Goal: Information Seeking & Learning: Learn about a topic

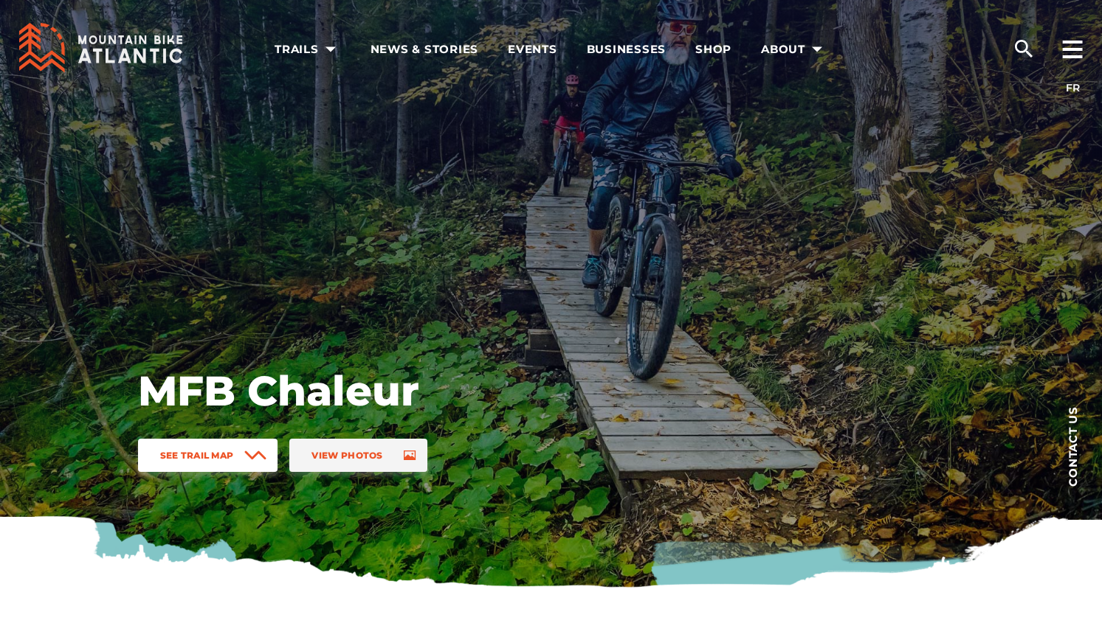
click at [242, 463] on link "See Trail Map" at bounding box center [208, 455] width 140 height 33
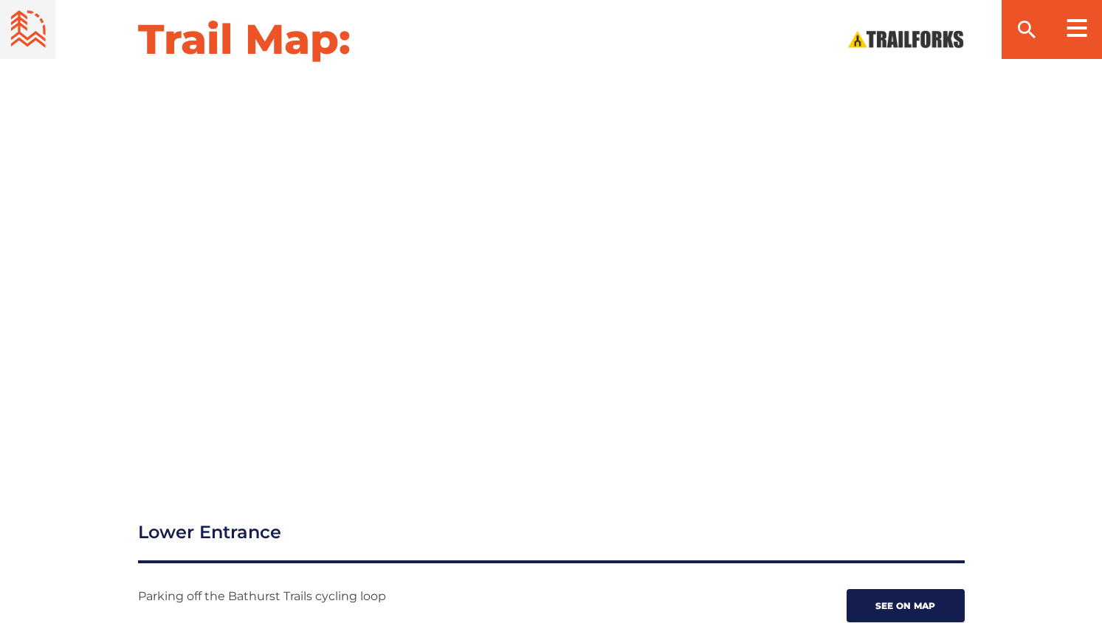
scroll to position [1681, 0]
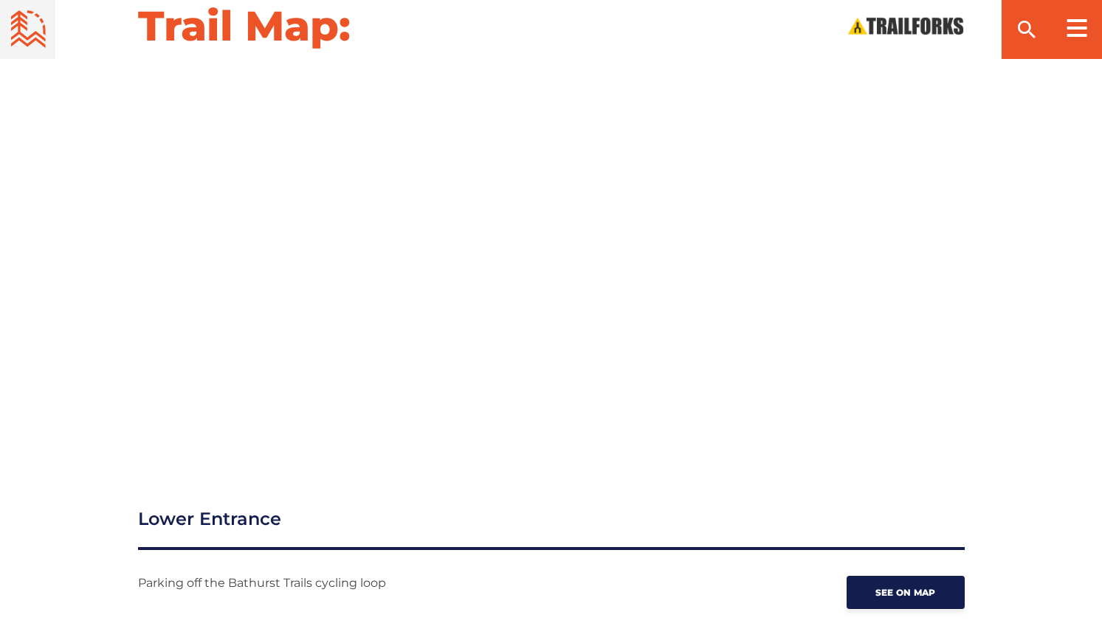
click at [1096, 233] on div "Trail Map:" at bounding box center [551, 223] width 1102 height 447
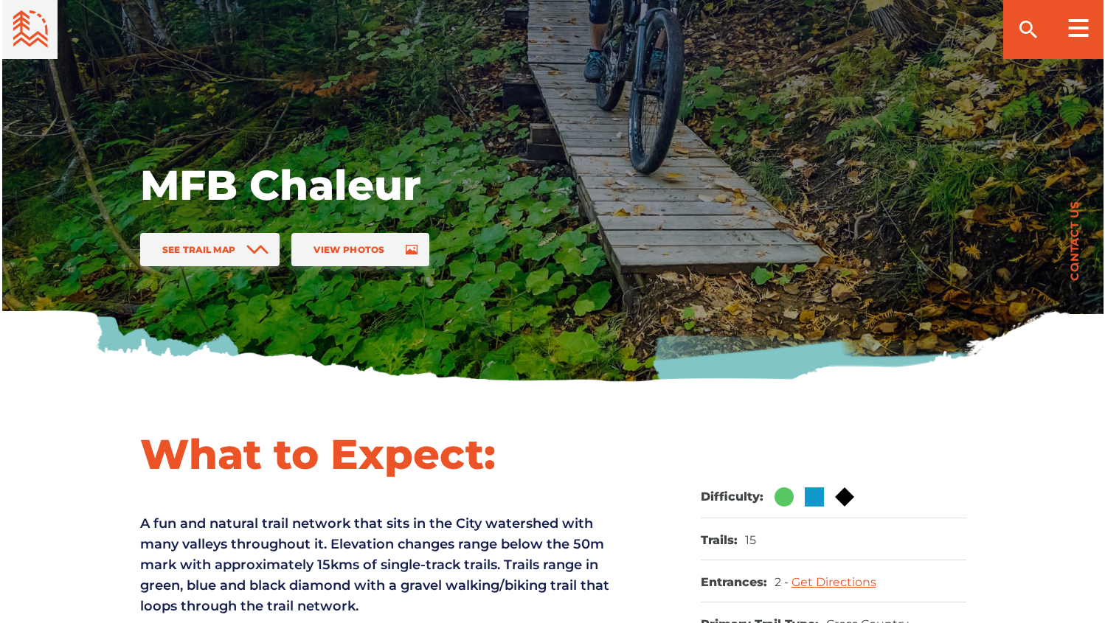
scroll to position [0, 0]
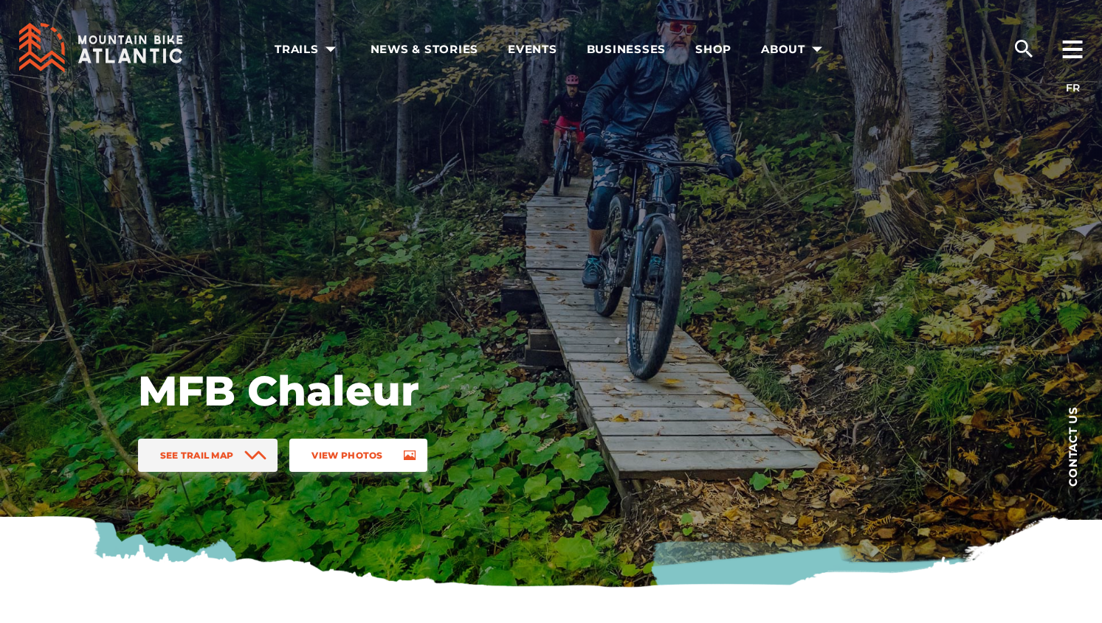
click at [339, 442] on link "View Photos" at bounding box center [357, 455] width 137 height 33
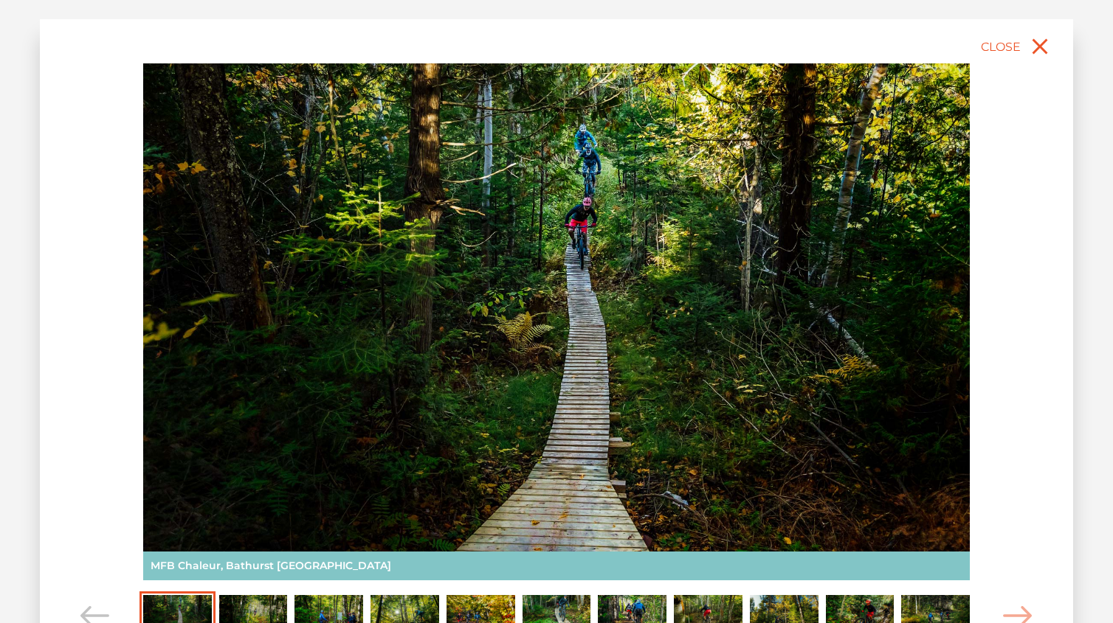
click at [268, 610] on img "Carousel Page 2" at bounding box center [253, 616] width 69 height 42
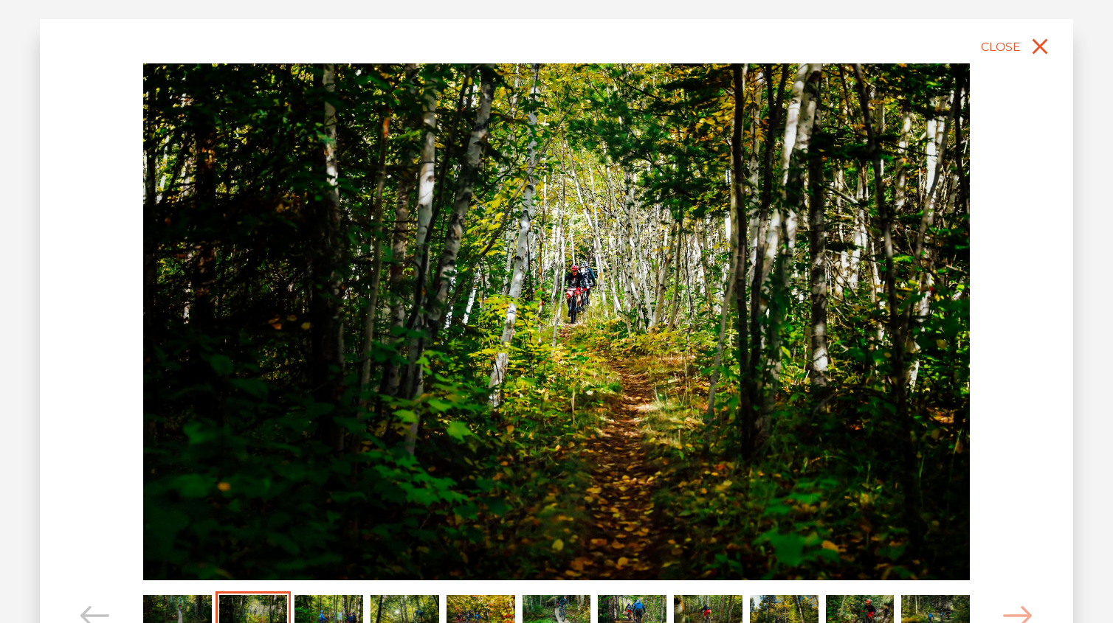
click at [314, 612] on img "Carousel Page 3" at bounding box center [328, 616] width 69 height 42
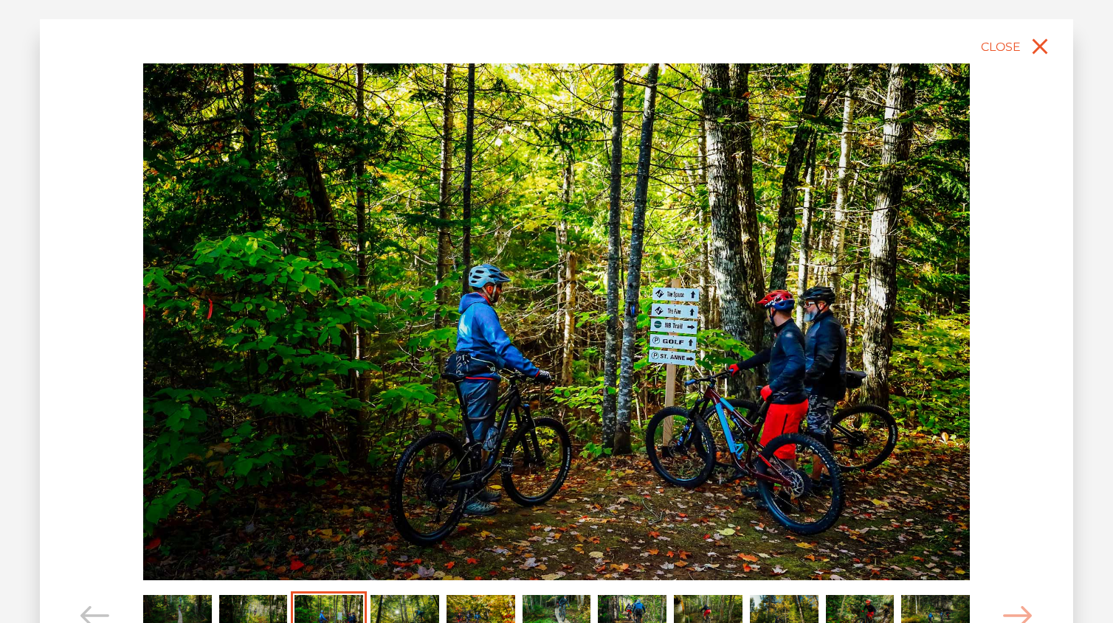
click at [387, 611] on img "Carousel Page 4" at bounding box center [404, 616] width 69 height 42
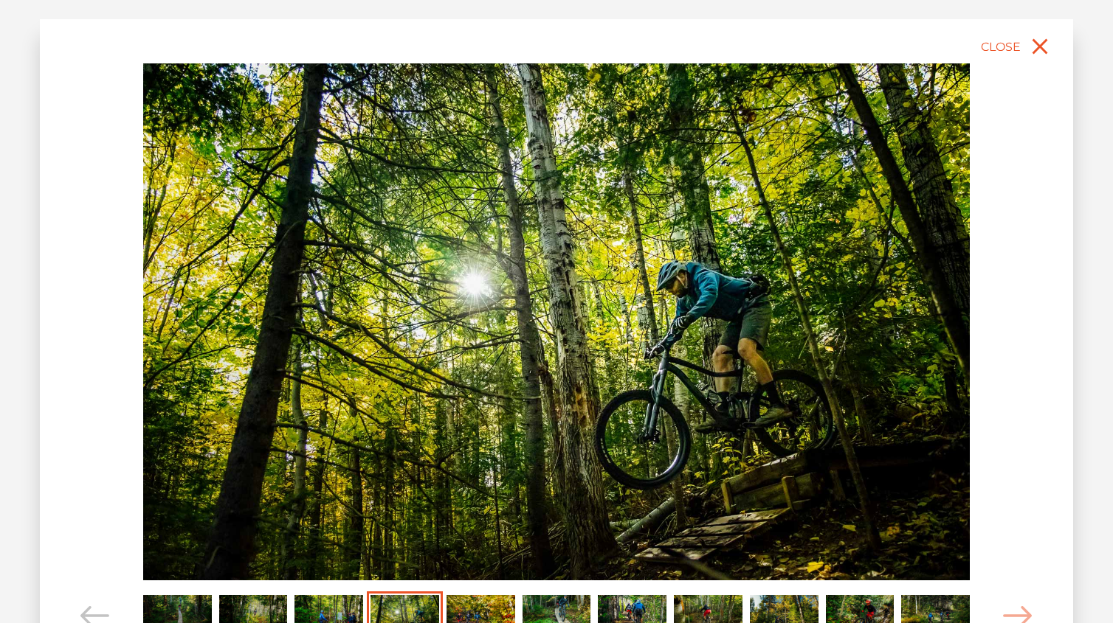
click at [452, 609] on img "Carousel Page 5" at bounding box center [480, 616] width 69 height 42
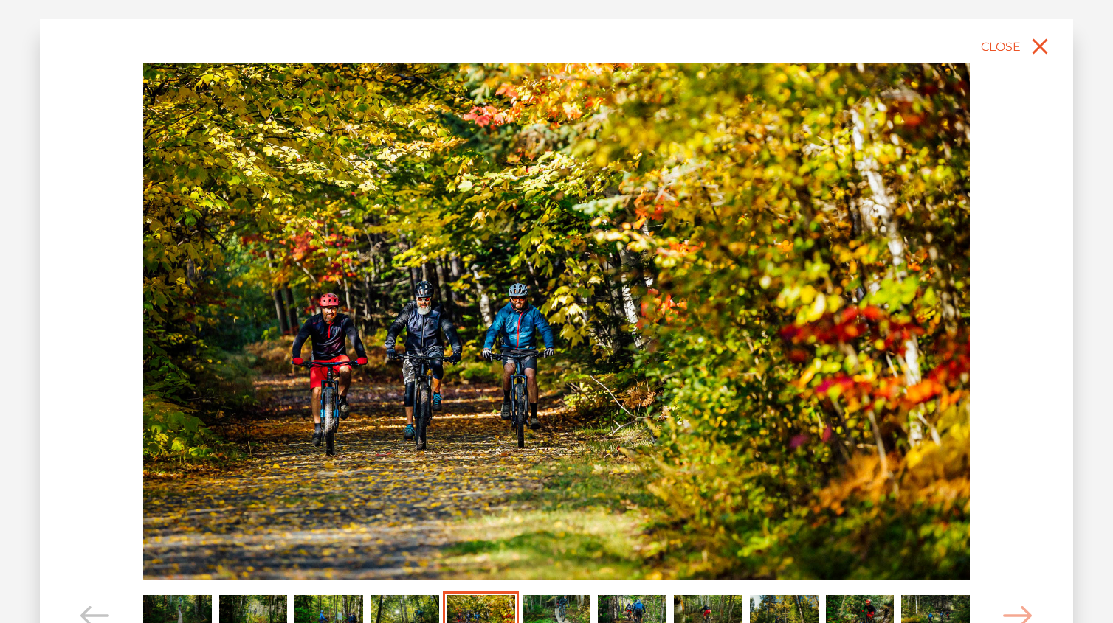
click at [530, 614] on img "Carousel Page 6" at bounding box center [556, 616] width 69 height 42
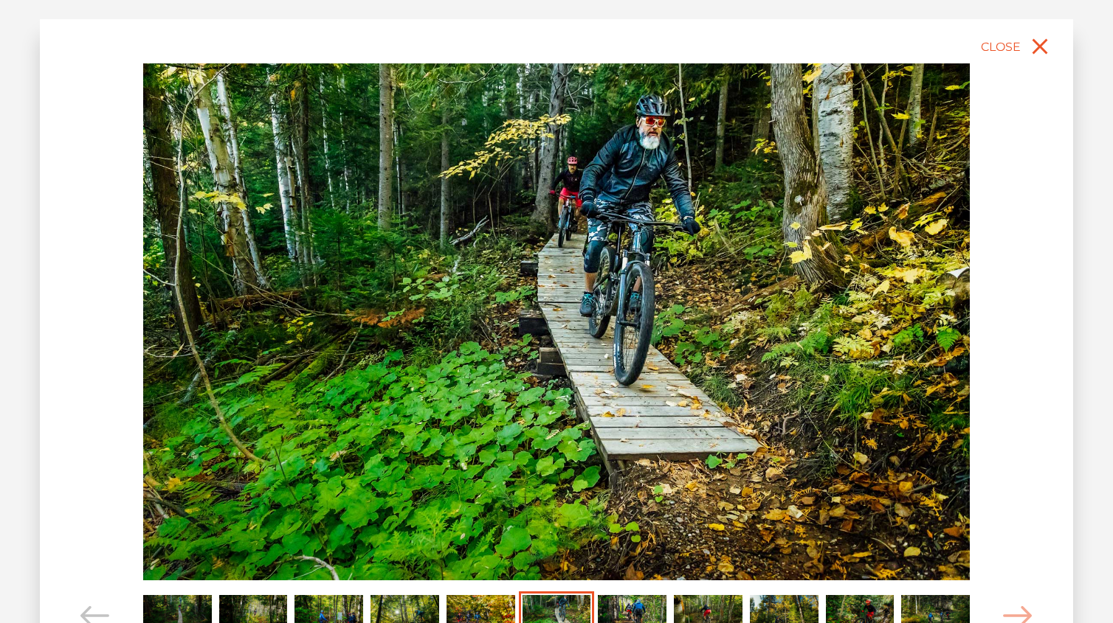
click at [632, 609] on img "Carousel Page 7" at bounding box center [632, 616] width 69 height 42
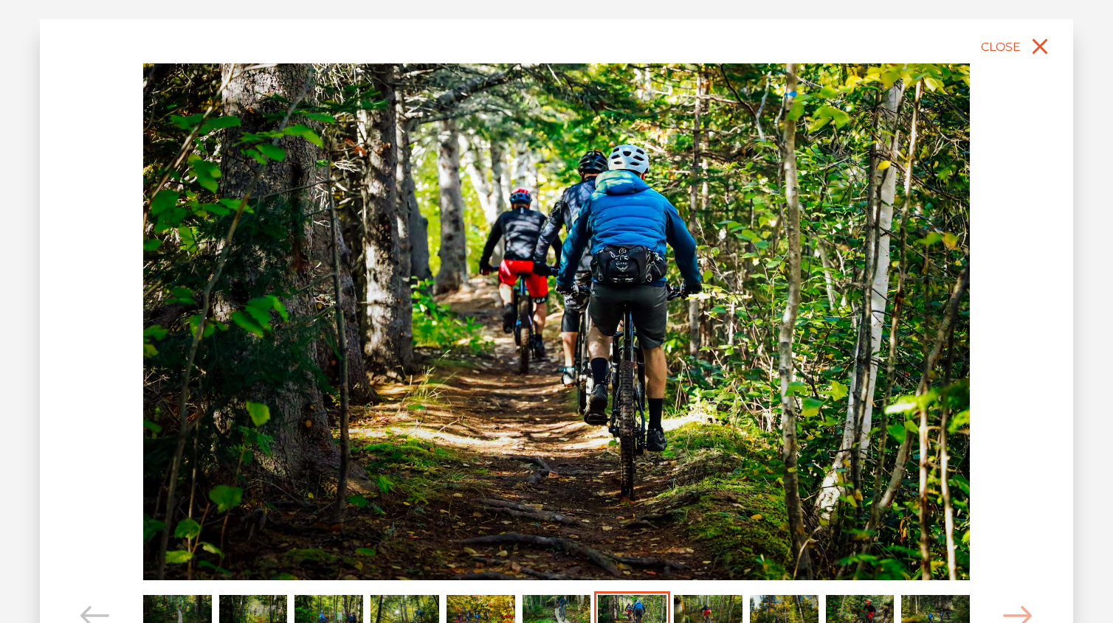
click at [719, 604] on img "Carousel Page 8" at bounding box center [708, 616] width 69 height 42
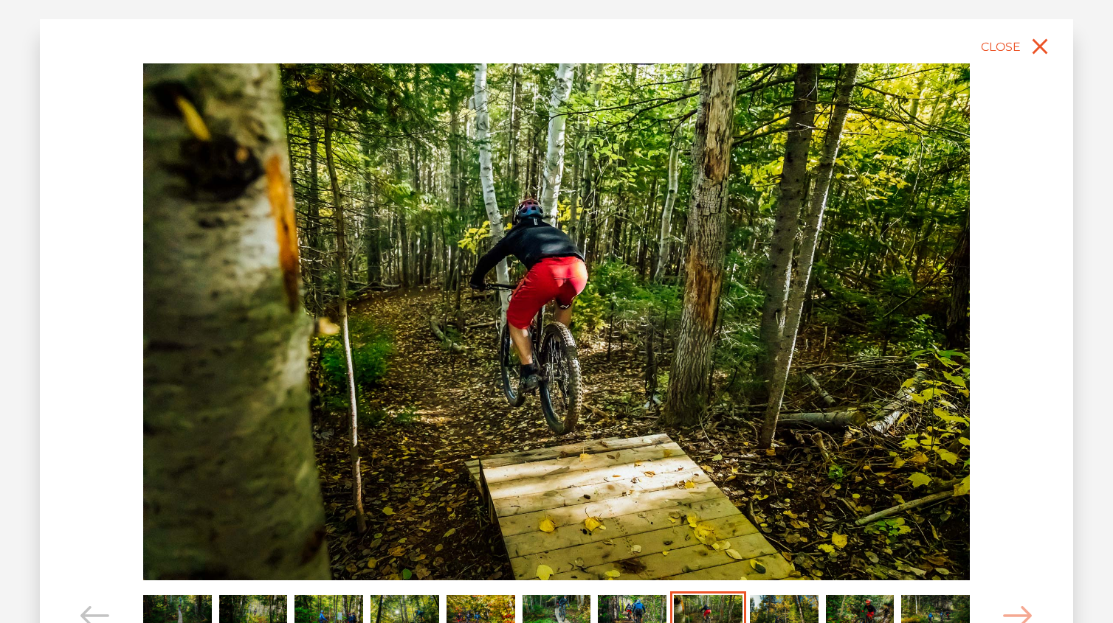
click at [775, 606] on img "Carousel Page 9" at bounding box center [784, 616] width 69 height 42
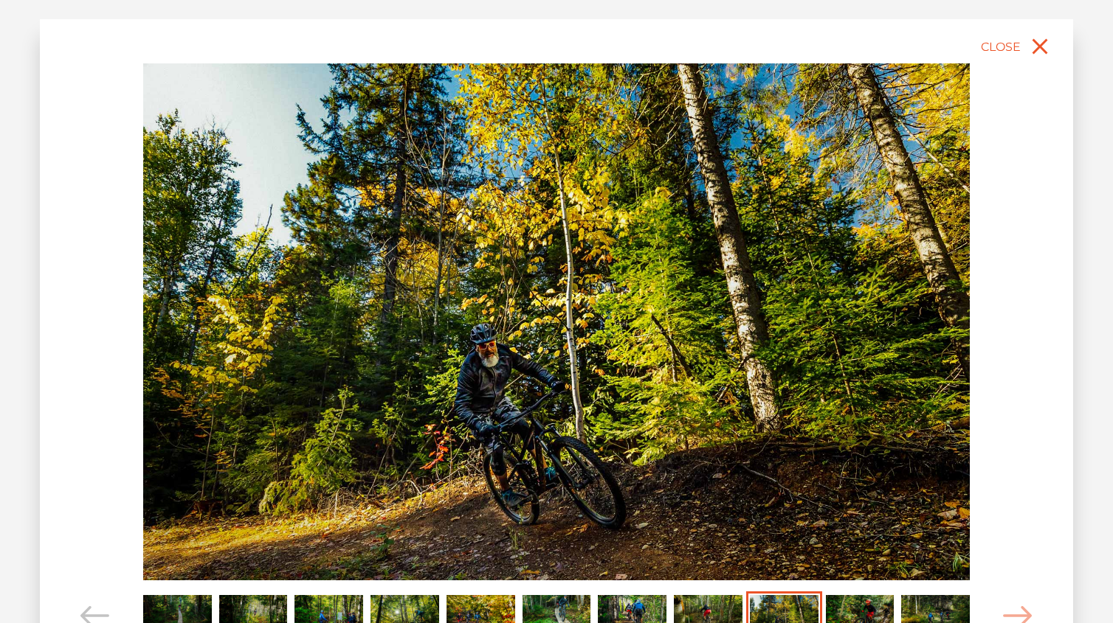
click at [847, 605] on img "Carousel Page 10" at bounding box center [860, 616] width 69 height 42
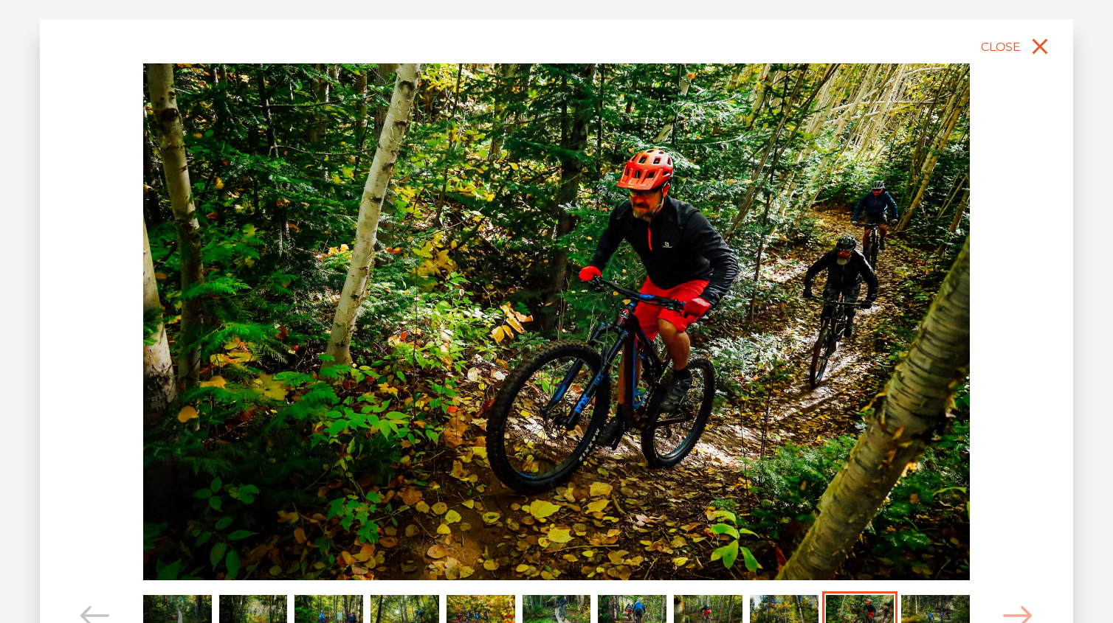
click at [931, 597] on img "Carousel Page 11" at bounding box center [935, 616] width 69 height 42
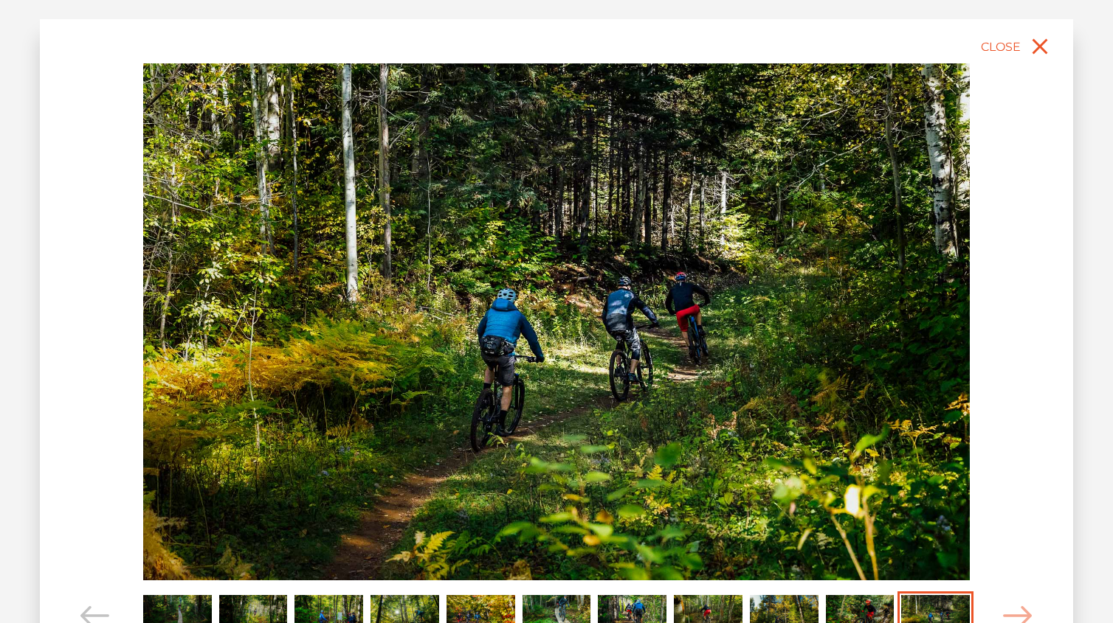
click at [999, 614] on div "slide 12 of 11 MFB Chaleur, [GEOGRAPHIC_DATA] [GEOGRAPHIC_DATA]" at bounding box center [556, 357] width 1033 height 677
click at [1024, 613] on icon "Carousel Navigation" at bounding box center [1018, 616] width 30 height 20
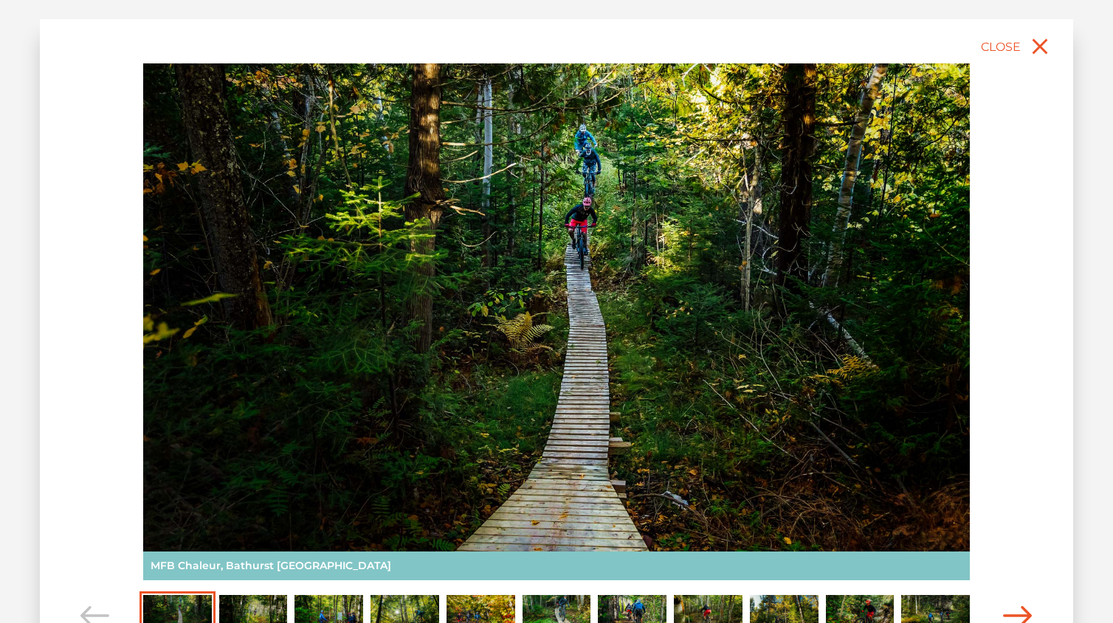
click at [1024, 613] on icon "Carousel Navigation" at bounding box center [1018, 616] width 30 height 20
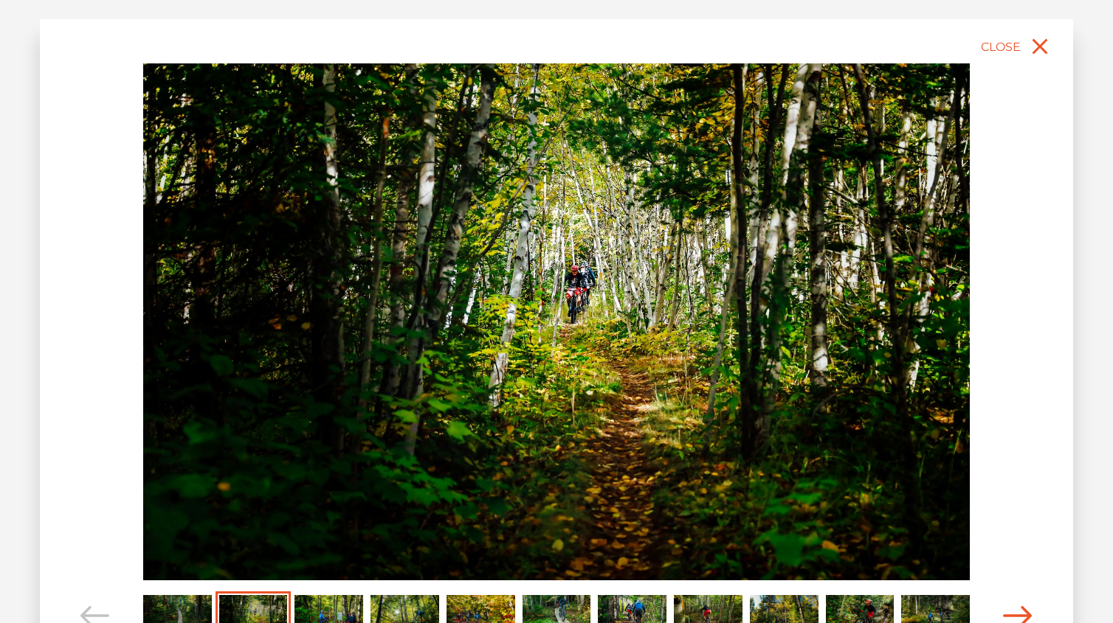
click at [1024, 613] on icon "Carousel Navigation" at bounding box center [1018, 616] width 30 height 20
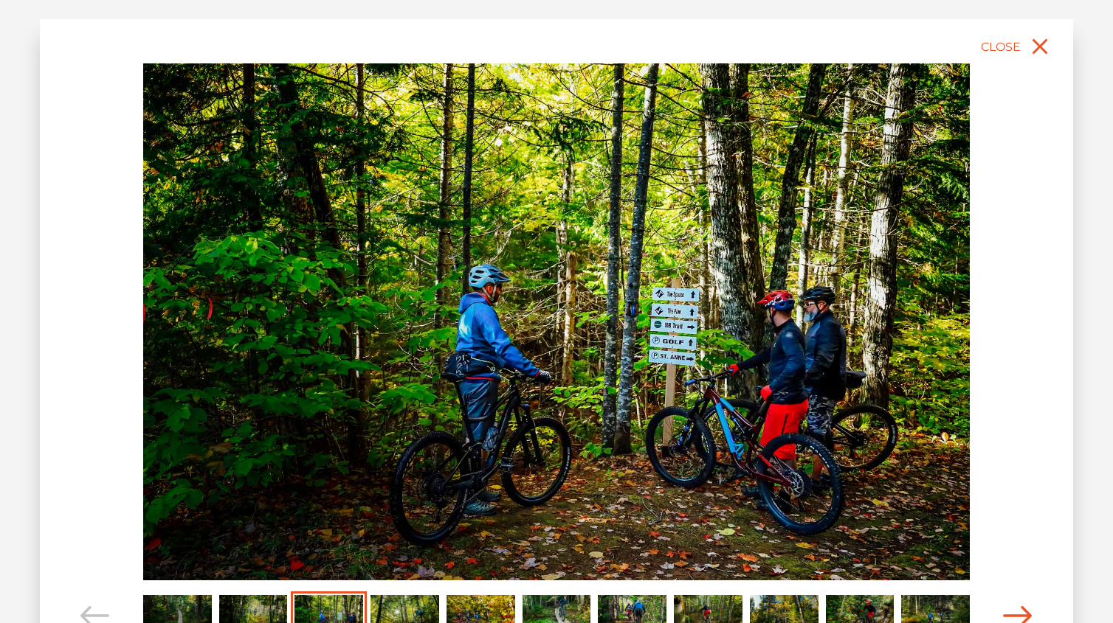
click at [1024, 613] on icon "Carousel Navigation" at bounding box center [1018, 616] width 30 height 20
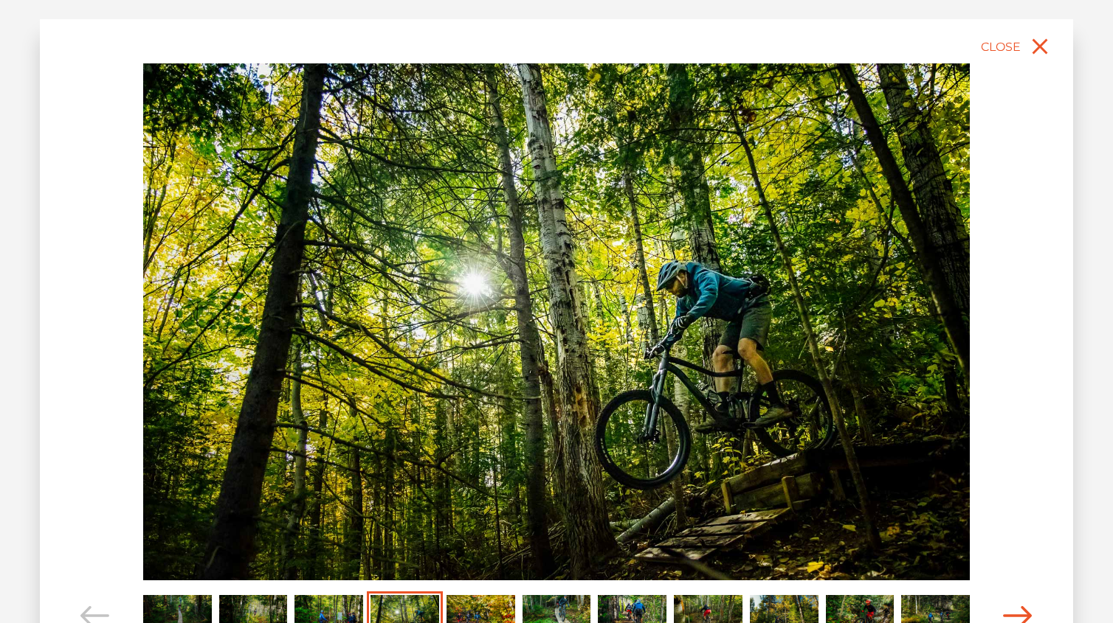
click at [1024, 613] on icon "Carousel Navigation" at bounding box center [1018, 616] width 30 height 20
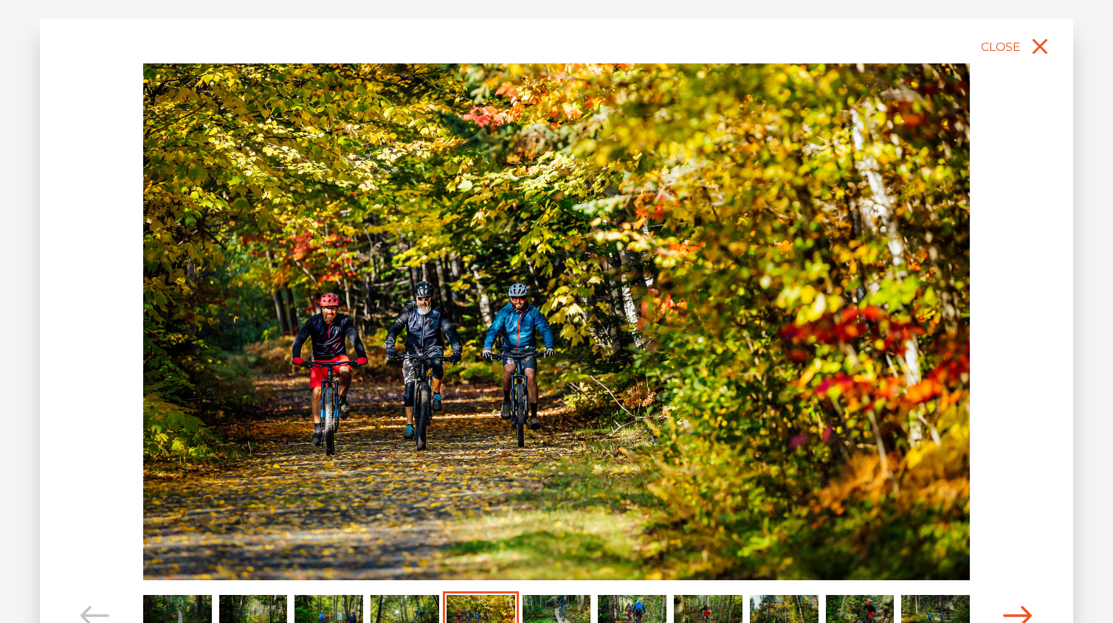
click at [1024, 613] on icon "Carousel Navigation" at bounding box center [1018, 616] width 30 height 20
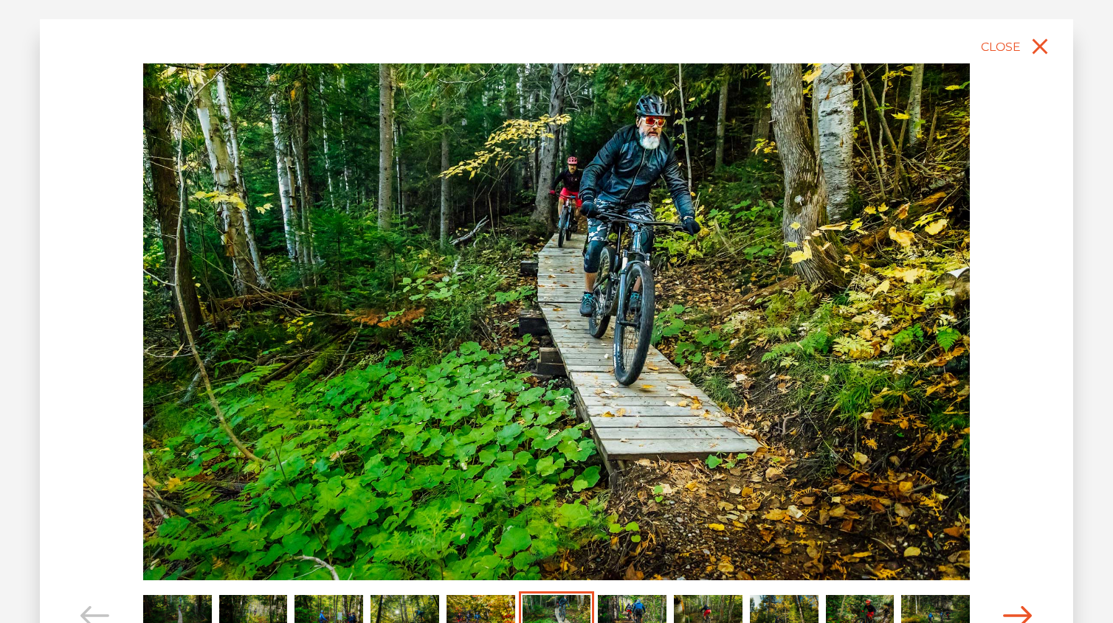
click at [1024, 613] on icon "Carousel Navigation" at bounding box center [1018, 616] width 30 height 20
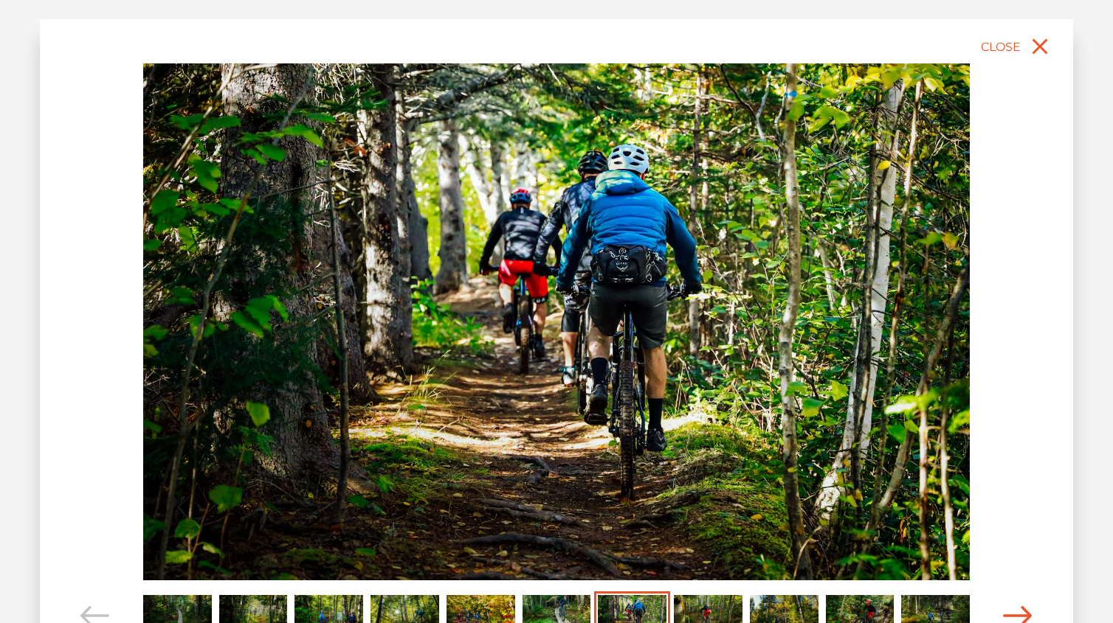
click at [1024, 613] on icon "Carousel Navigation" at bounding box center [1018, 616] width 30 height 20
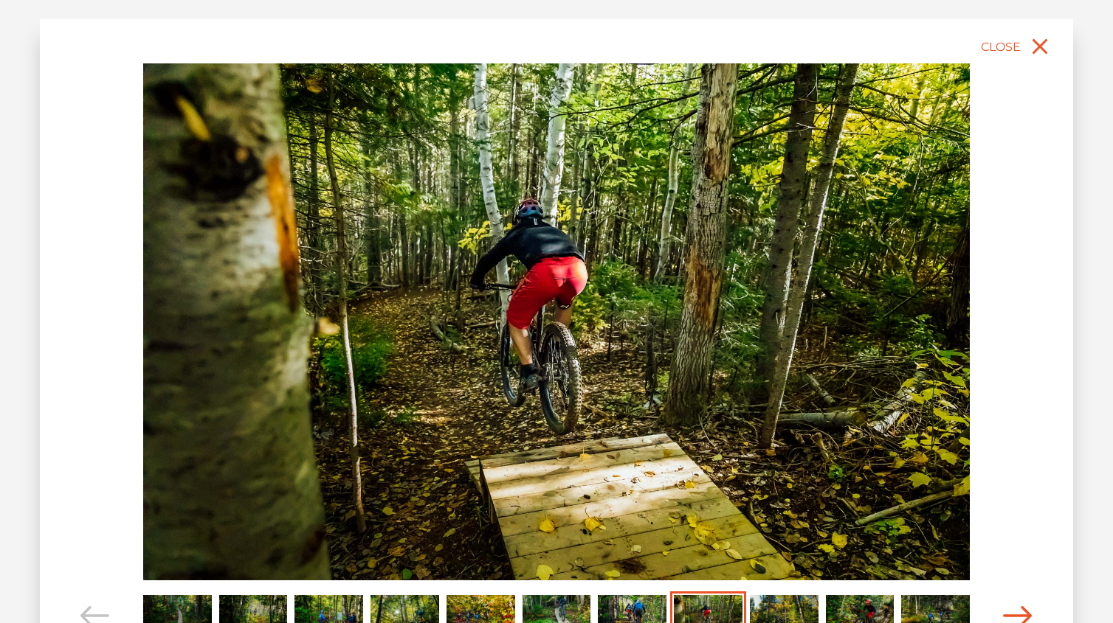
click at [1024, 613] on icon "Carousel Navigation" at bounding box center [1018, 616] width 30 height 20
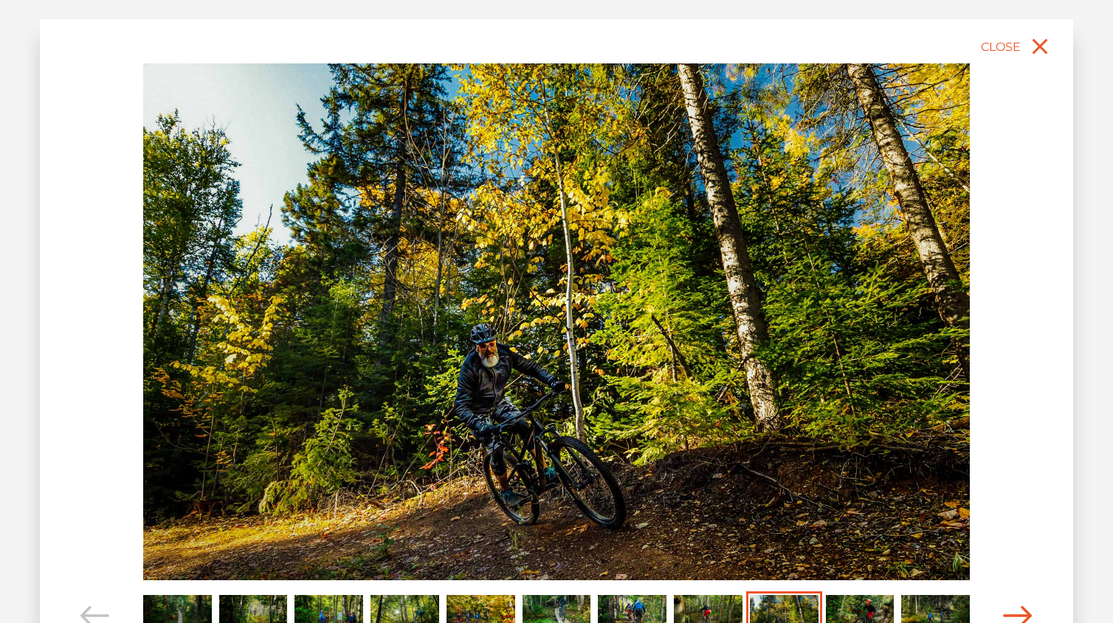
click at [1024, 613] on icon "Carousel Navigation" at bounding box center [1018, 616] width 30 height 20
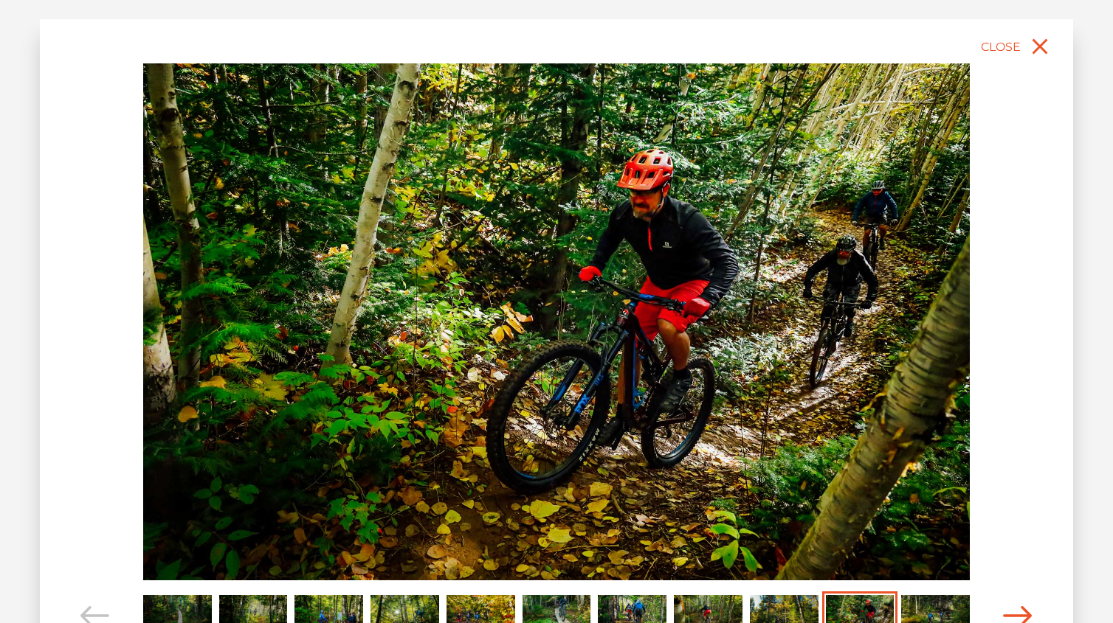
click at [1024, 613] on icon "Carousel Navigation" at bounding box center [1018, 616] width 30 height 20
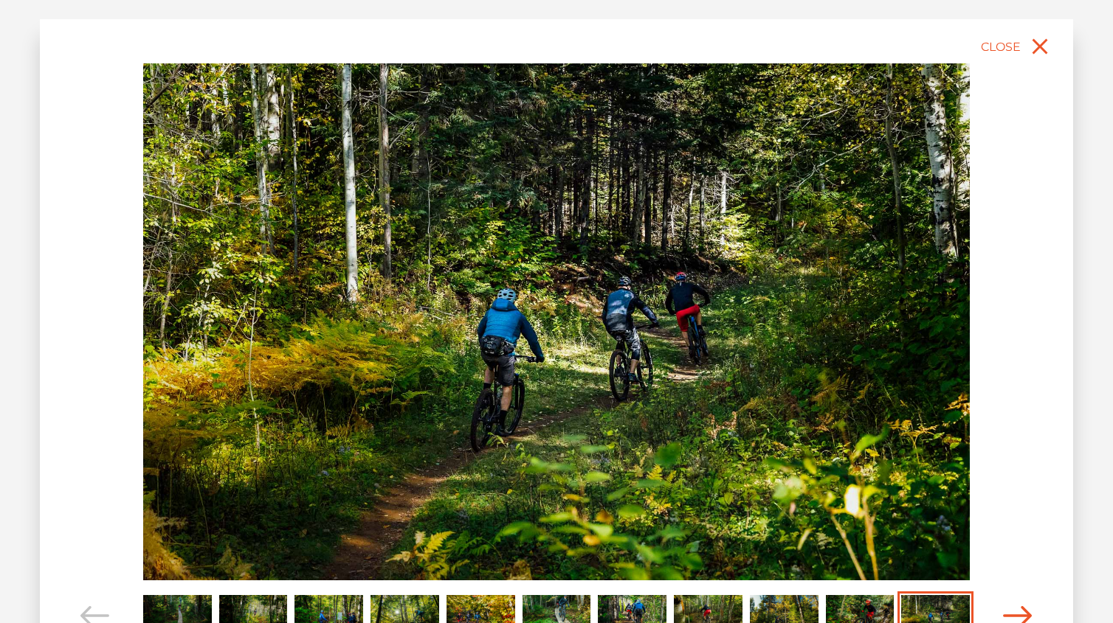
click at [1024, 613] on icon "Carousel Navigation" at bounding box center [1018, 616] width 30 height 20
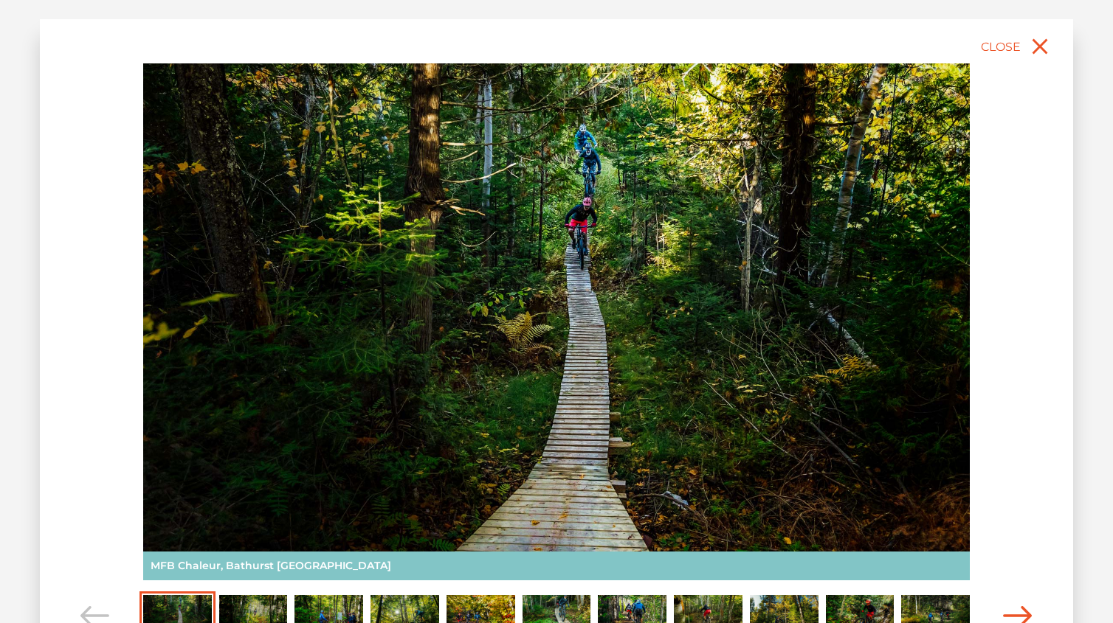
click at [1024, 613] on icon "Carousel Navigation" at bounding box center [1018, 616] width 30 height 20
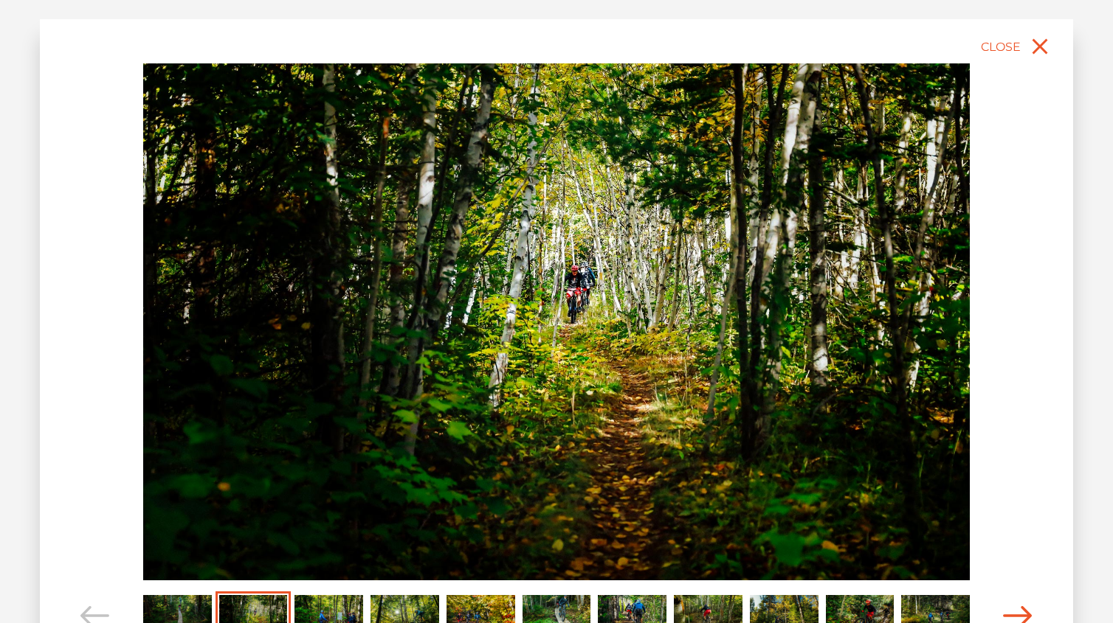
click at [1024, 613] on icon "Carousel Navigation" at bounding box center [1018, 616] width 30 height 20
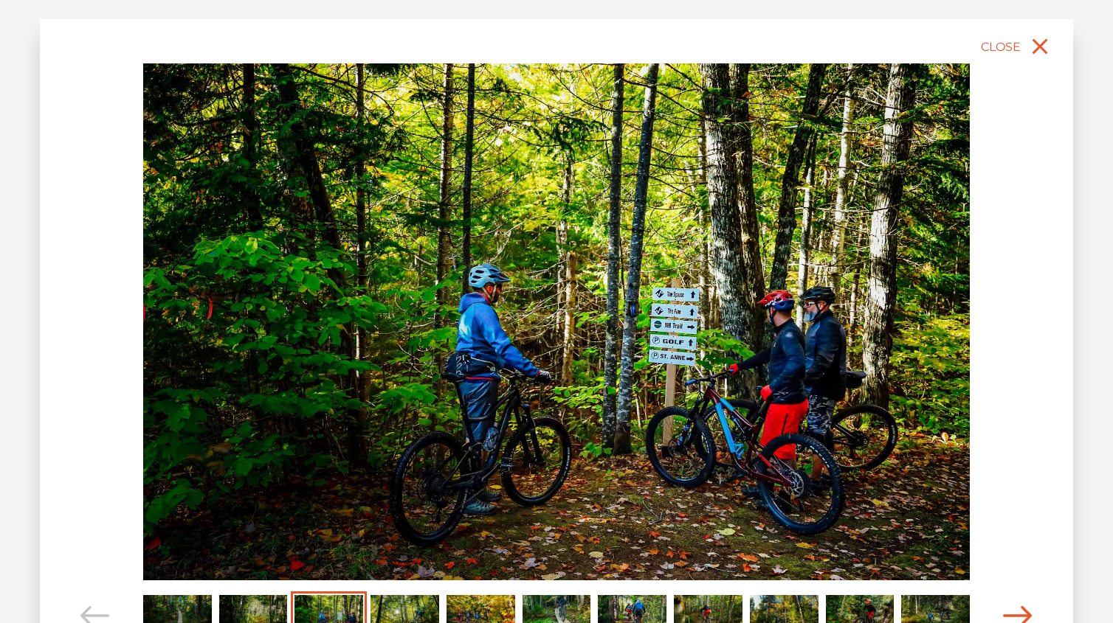
click at [1024, 613] on icon "Carousel Navigation" at bounding box center [1018, 616] width 30 height 20
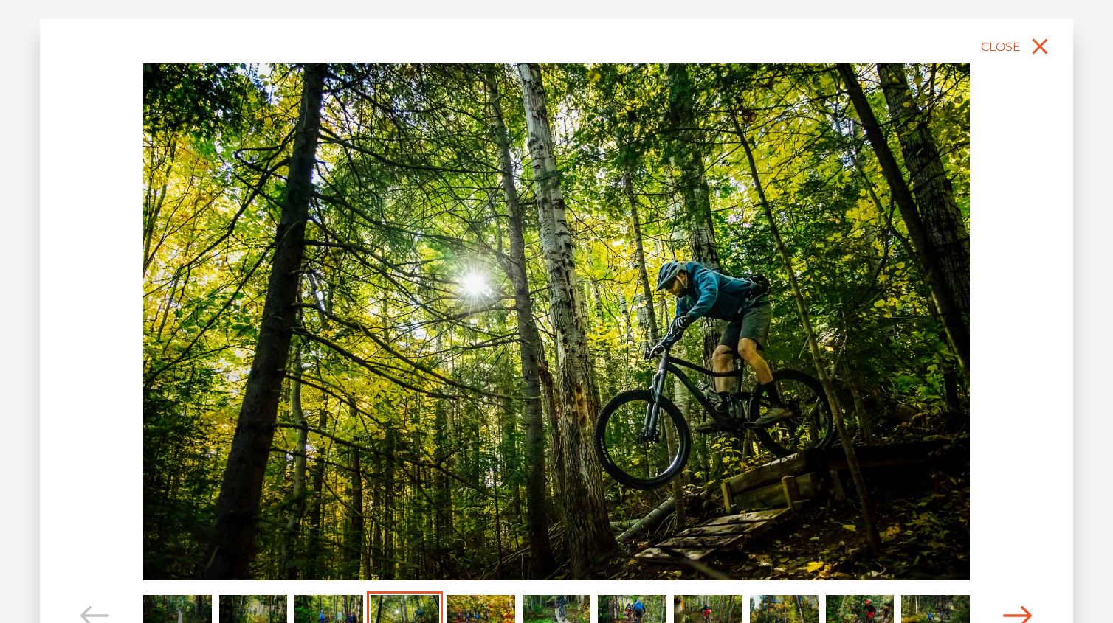
click at [1024, 613] on icon "Carousel Navigation" at bounding box center [1018, 616] width 30 height 20
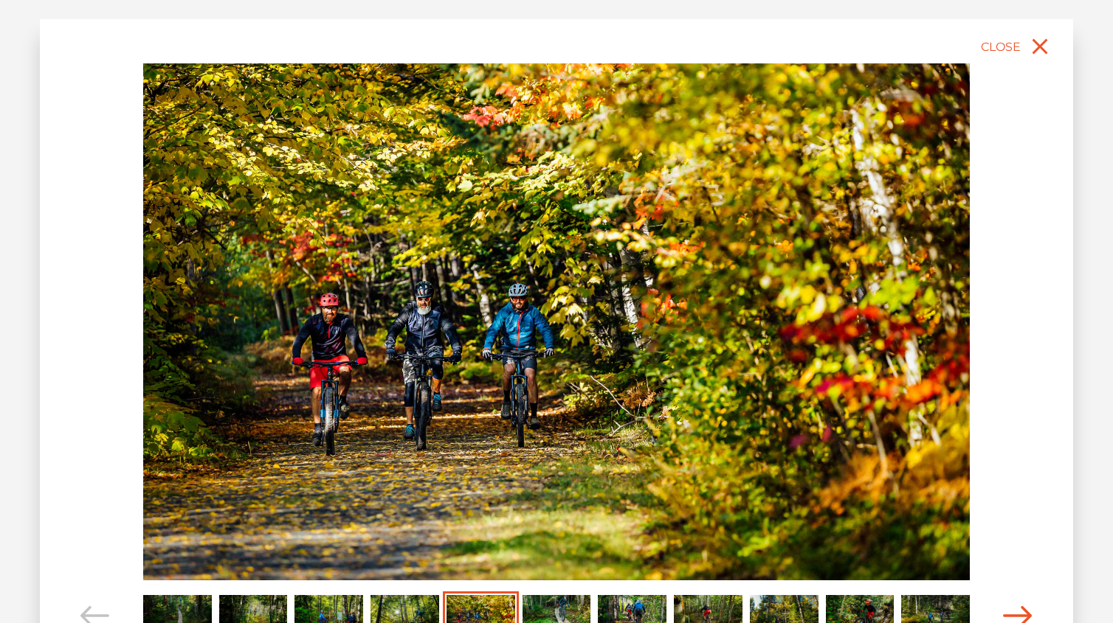
click at [1024, 613] on icon "Carousel Navigation" at bounding box center [1018, 616] width 30 height 20
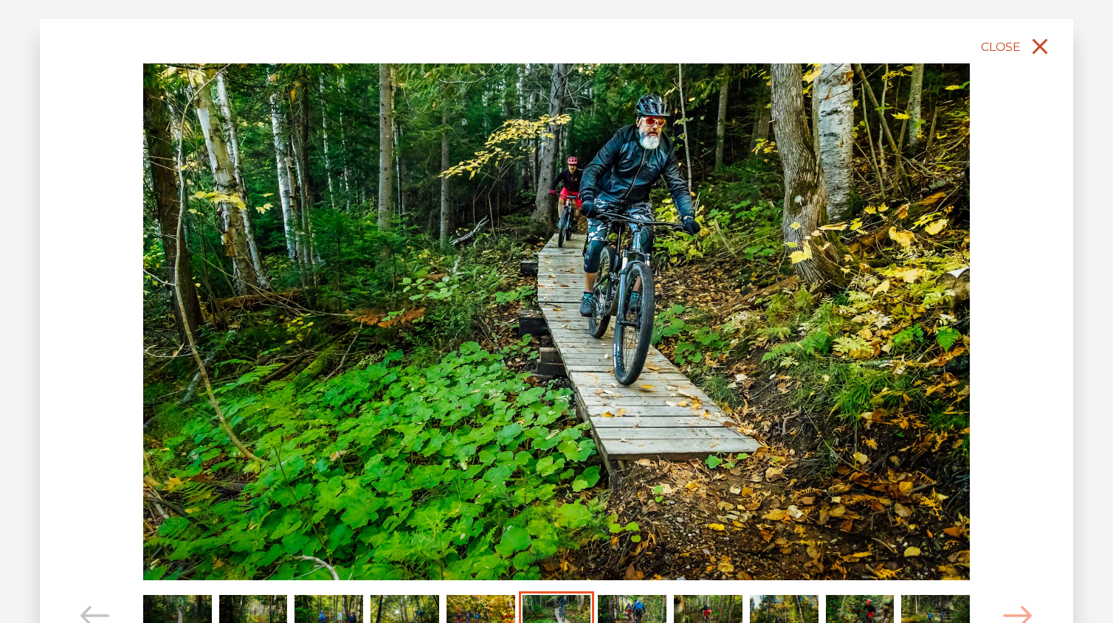
click at [1037, 39] on icon "close" at bounding box center [1039, 46] width 27 height 27
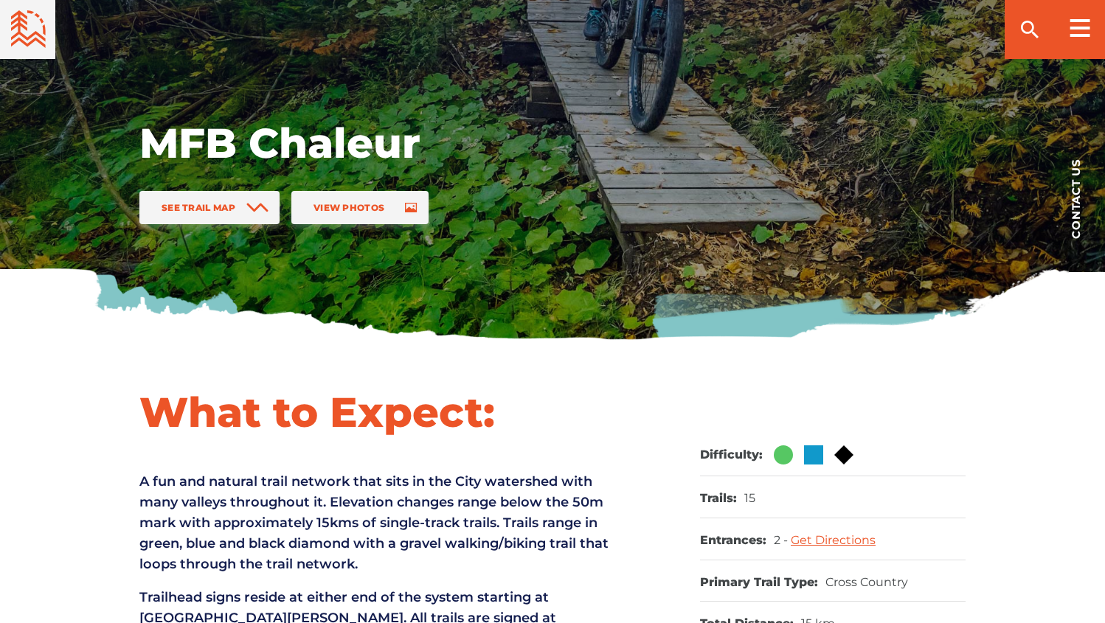
scroll to position [516, 0]
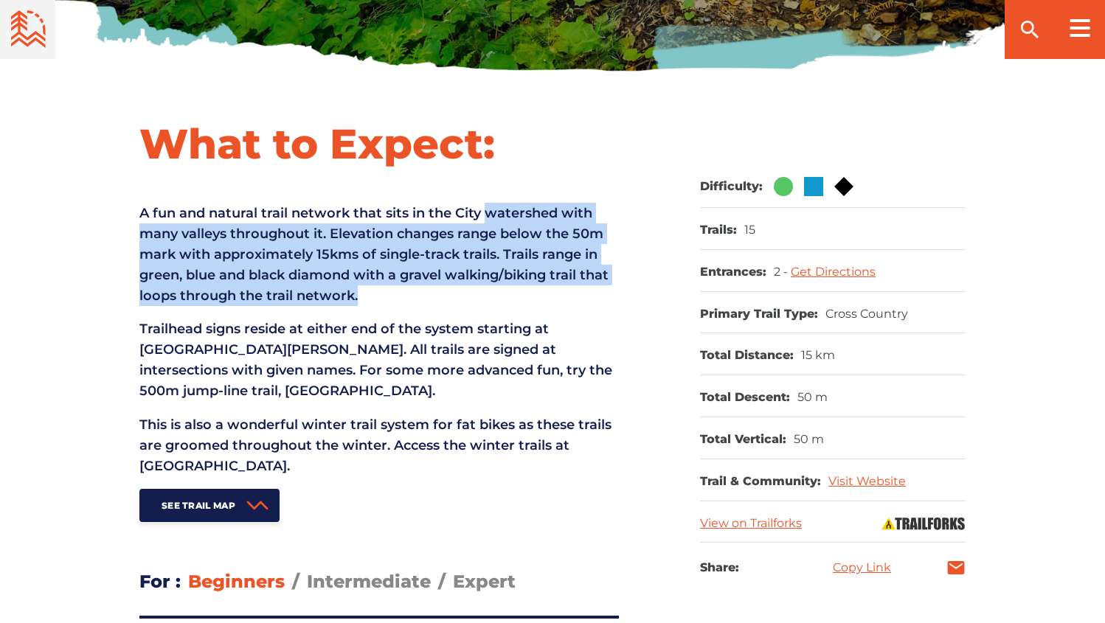
drag, startPoint x: 490, startPoint y: 232, endPoint x: 502, endPoint y: 288, distance: 58.0
click at [502, 288] on p "A fun and natural trail network that sits in the City watershed with many valle…" at bounding box center [379, 254] width 480 height 103
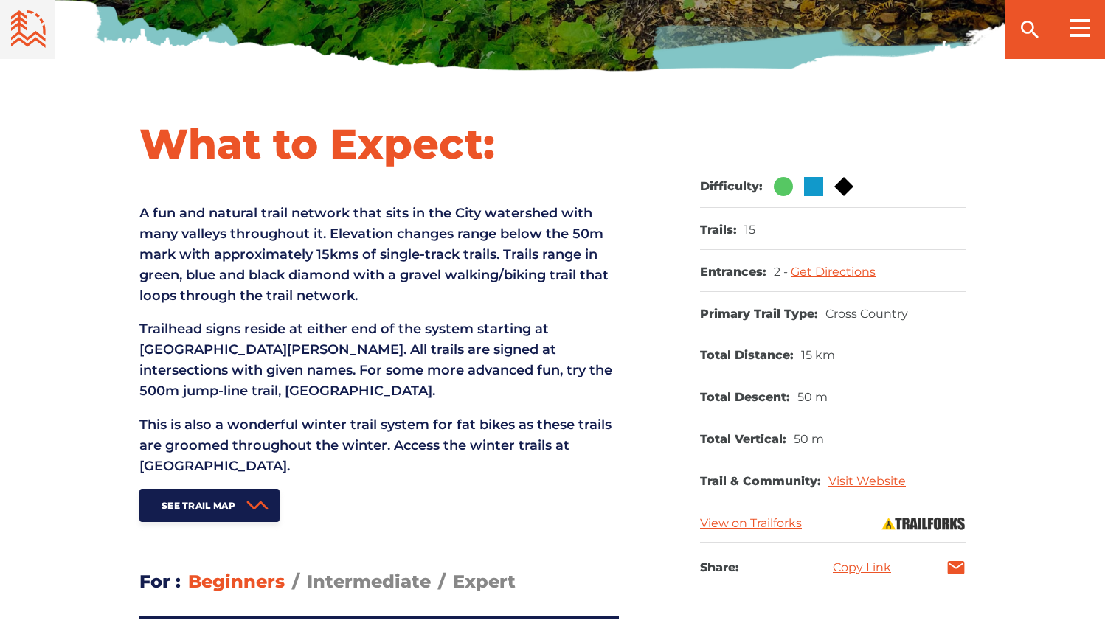
scroll to position [885, 0]
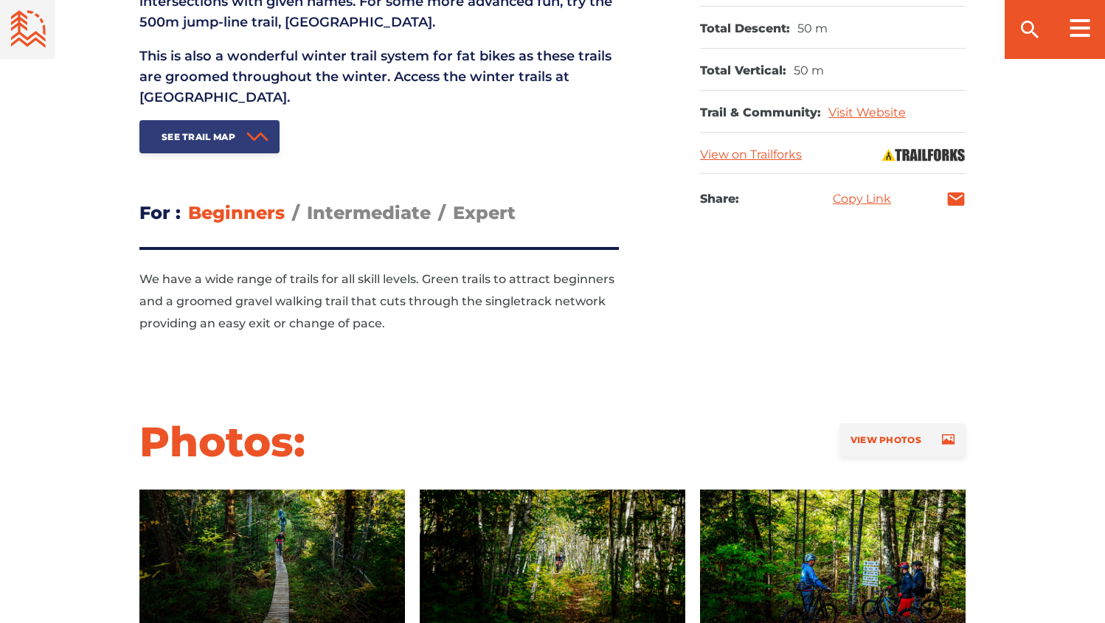
click at [193, 131] on span "See Trail Map" at bounding box center [199, 136] width 74 height 11
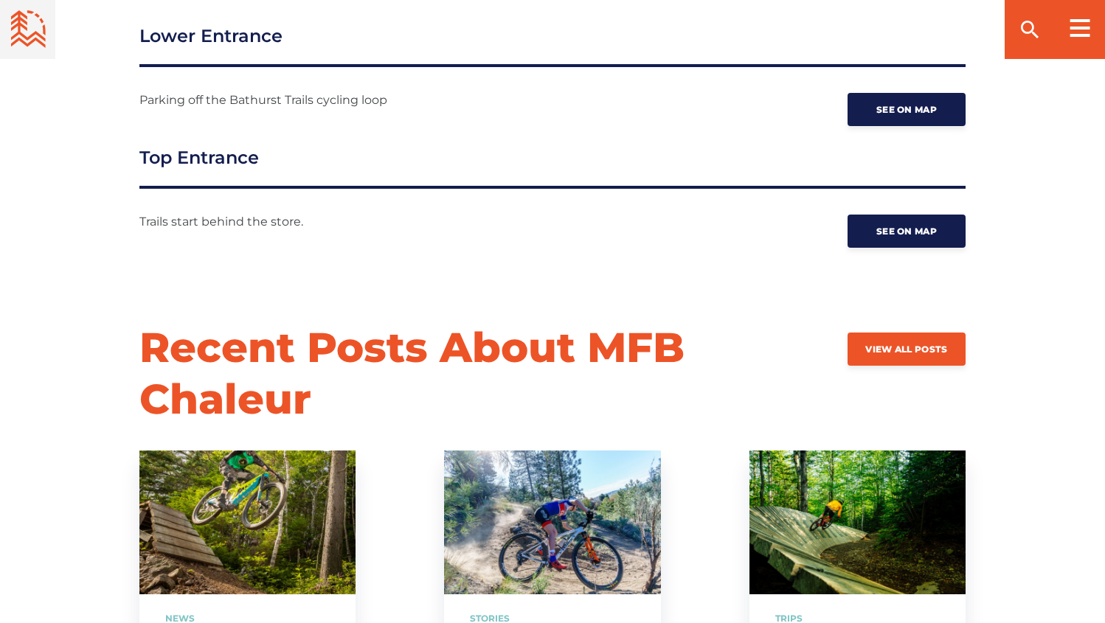
scroll to position [2345, 0]
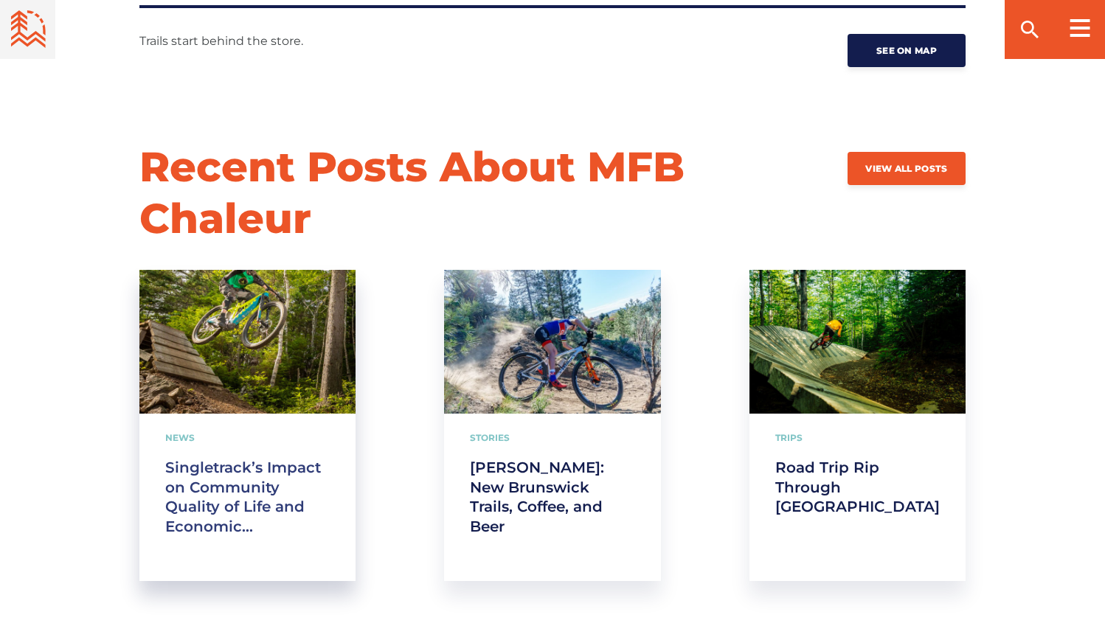
click at [252, 468] on link "Singletrack’s Impact on Community Quality of Life and Economic Development" at bounding box center [247, 497] width 165 height 79
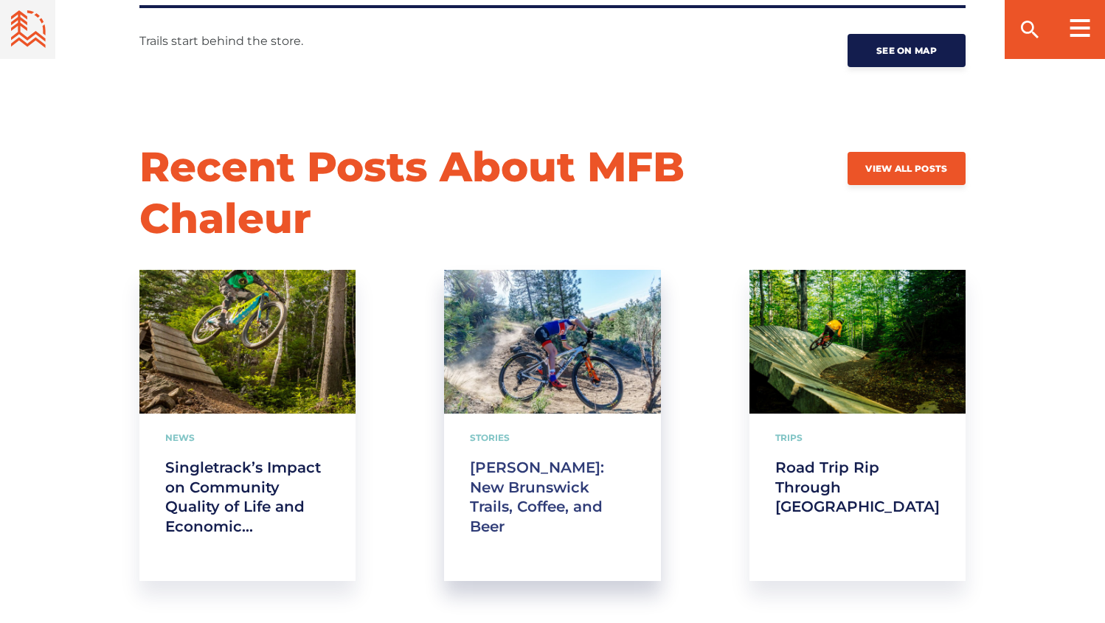
click at [529, 474] on link "[PERSON_NAME]: New Brunswick Trails, Coffee, and Beer" at bounding box center [552, 497] width 165 height 79
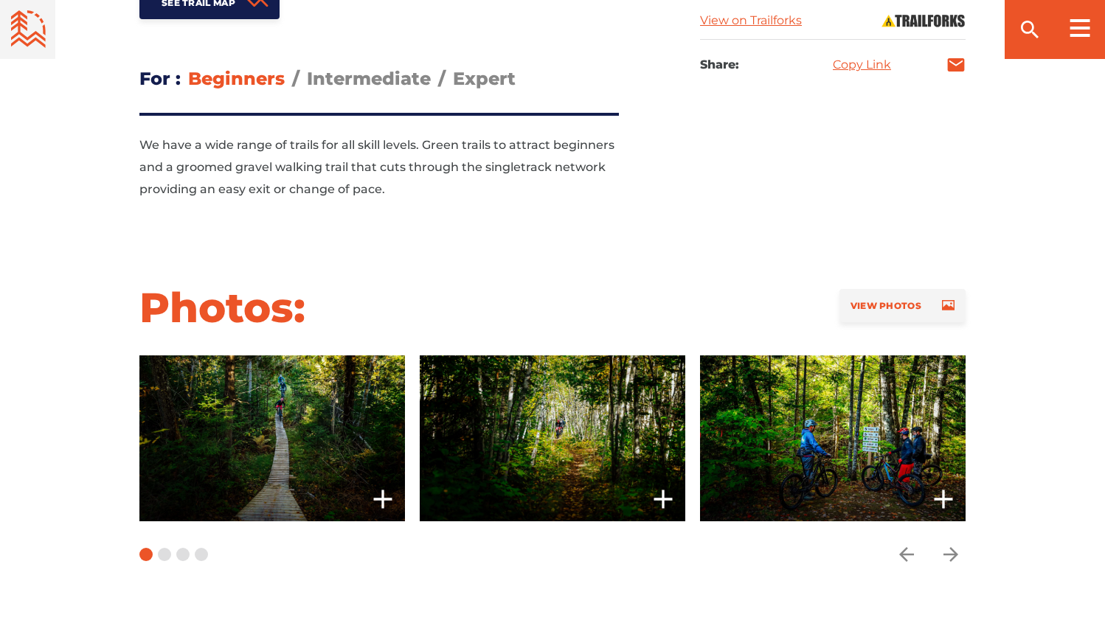
scroll to position [796, 0]
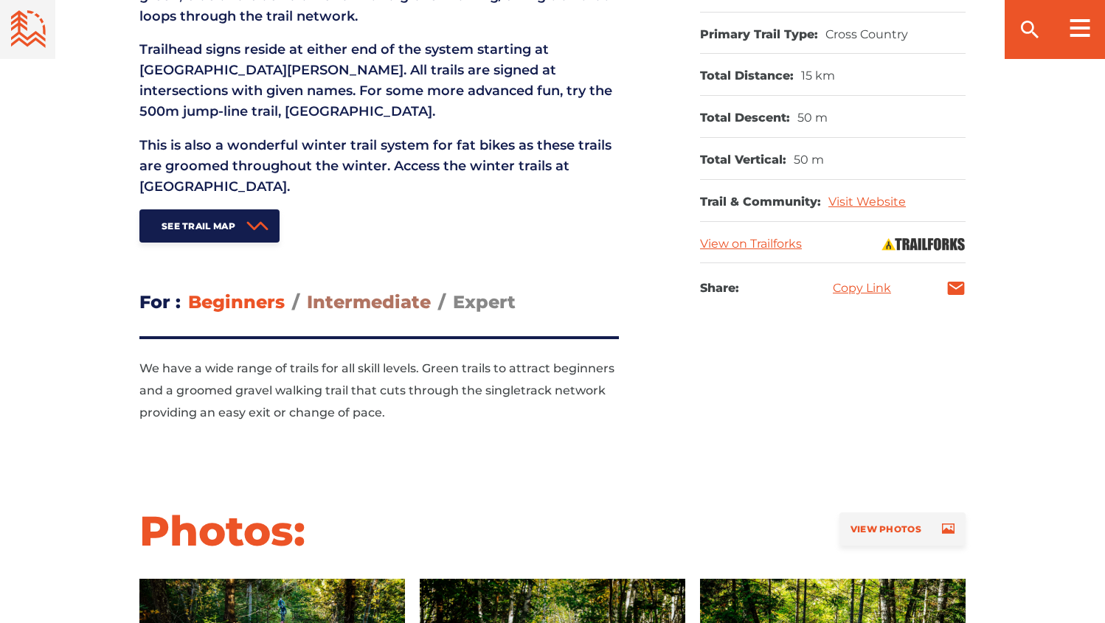
click at [368, 292] on span "Intermediate" at bounding box center [369, 301] width 124 height 21
click at [307, 291] on input "Intermediate" at bounding box center [307, 291] width 0 height 0
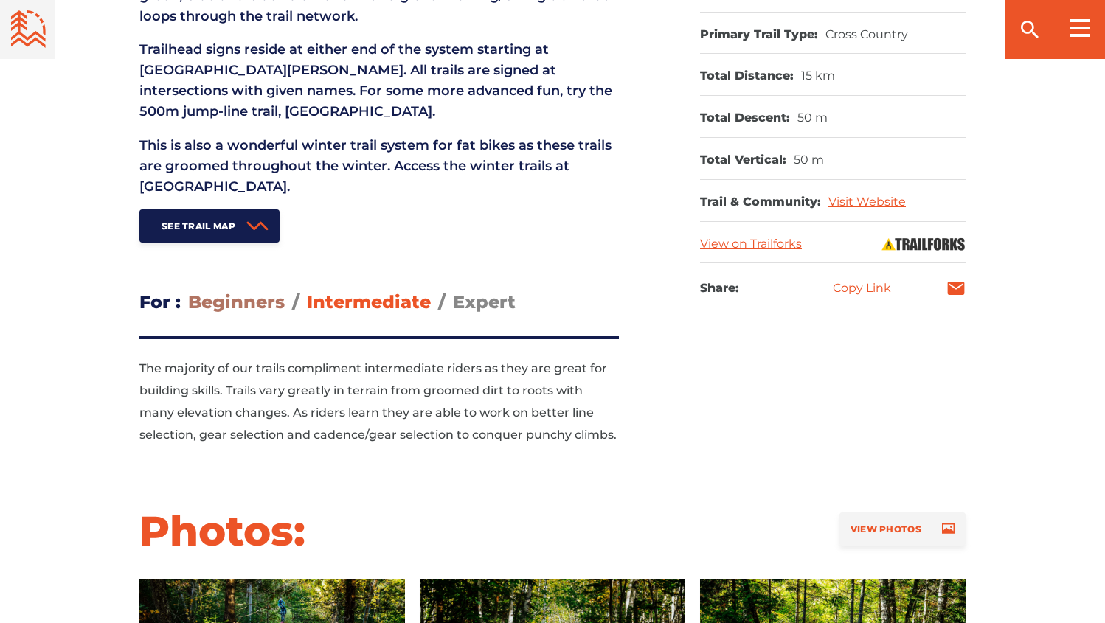
click at [227, 300] on span "Beginners" at bounding box center [236, 301] width 97 height 21
click at [188, 291] on input "Beginners" at bounding box center [188, 291] width 0 height 0
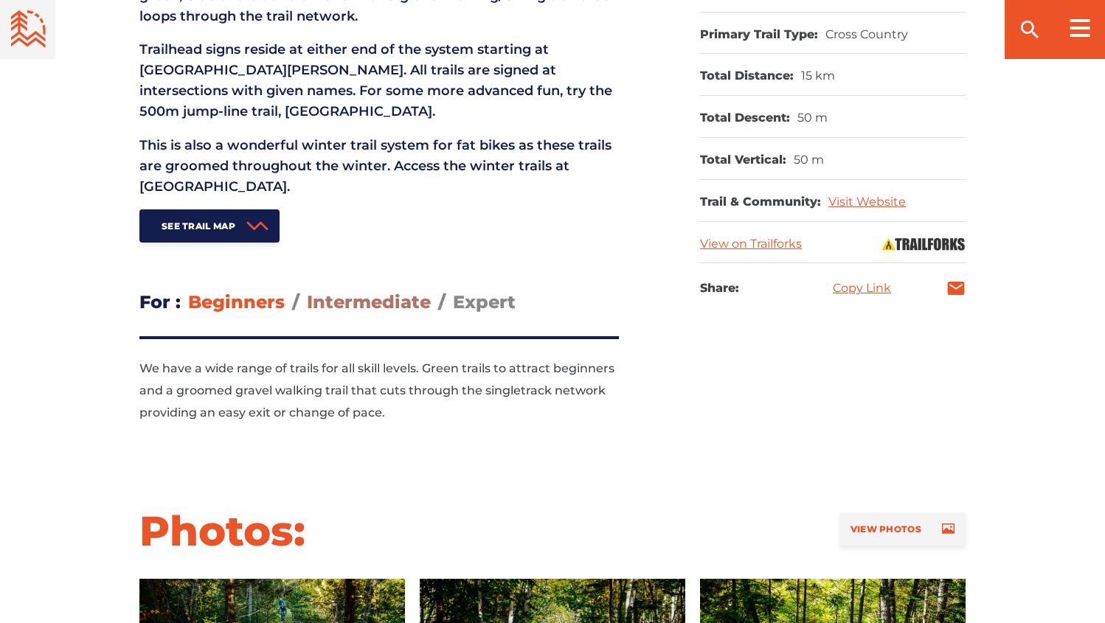
click at [362, 300] on span "Intermediate" at bounding box center [369, 301] width 124 height 21
click at [307, 291] on input "Intermediate" at bounding box center [307, 291] width 0 height 0
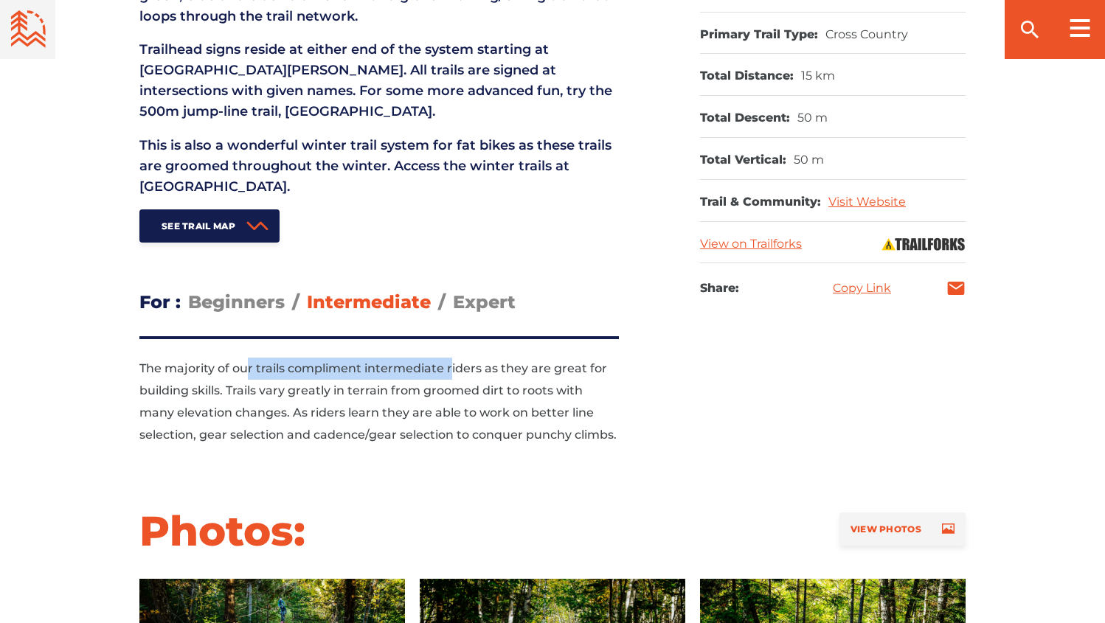
drag, startPoint x: 321, startPoint y: 371, endPoint x: 449, endPoint y: 370, distance: 127.6
click at [449, 370] on span "The majority of our trails compliment intermediate riders as they are great for…" at bounding box center [377, 402] width 477 height 80
click at [521, 401] on p "The majority of our trails compliment intermediate riders as they are great for…" at bounding box center [379, 402] width 480 height 89
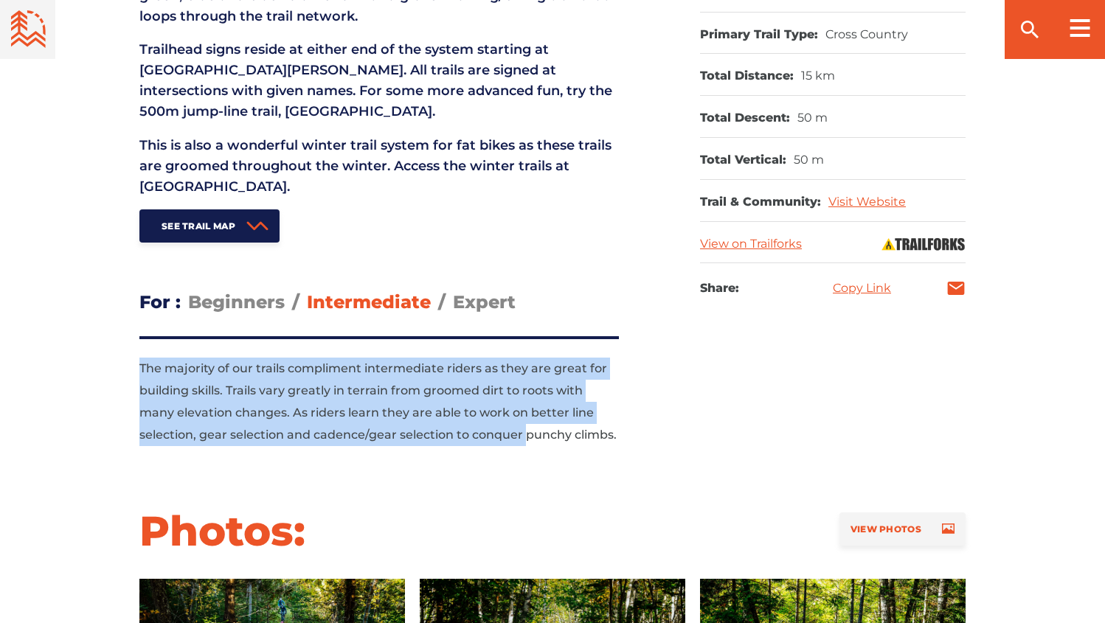
drag, startPoint x: 504, startPoint y: 377, endPoint x: 528, endPoint y: 436, distance: 63.8
click at [528, 436] on div "We have a wide range of trails for all skill levels. Green trails to attract be…" at bounding box center [379, 391] width 480 height 110
click at [528, 436] on span "The majority of our trails compliment intermediate riders as they are great for…" at bounding box center [377, 402] width 477 height 80
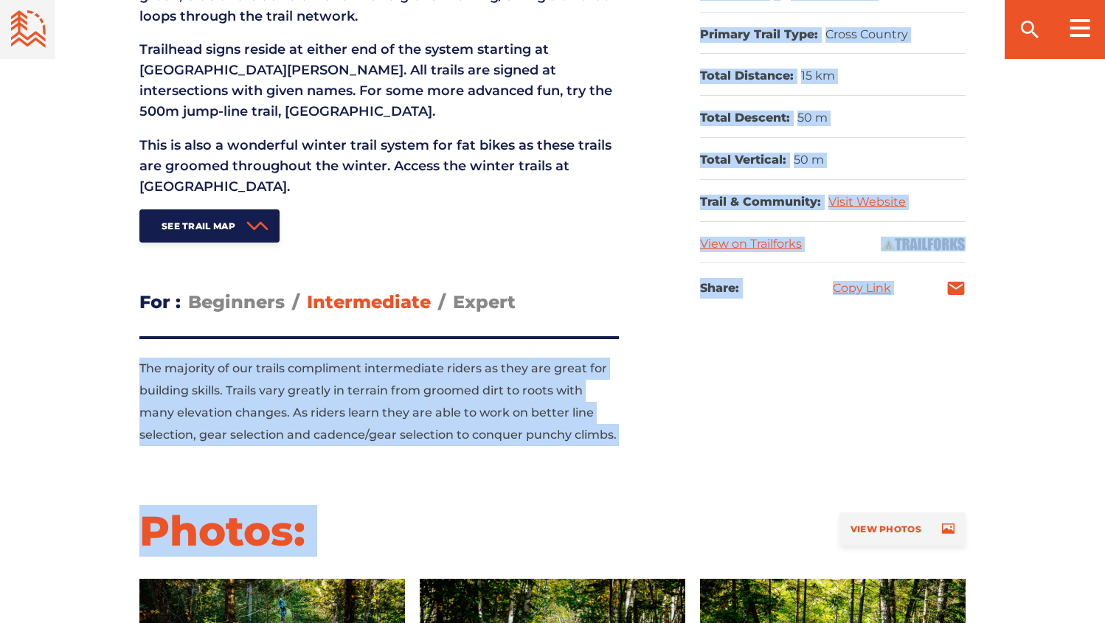
drag, startPoint x: 605, startPoint y: 452, endPoint x: 584, endPoint y: 353, distance: 101.0
click at [584, 353] on section "What to Expect: A fun and natural trail network that sits in the City watershed…" at bounding box center [552, 291] width 1105 height 907
click at [595, 373] on span "The majority of our trails compliment intermediate riders as they are great for…" at bounding box center [377, 402] width 477 height 80
drag, startPoint x: 513, startPoint y: 356, endPoint x: 558, endPoint y: 456, distance: 109.3
click at [558, 456] on section "What to Expect: A fun and natural trail network that sits in the City watershed…" at bounding box center [552, 291] width 1105 height 907
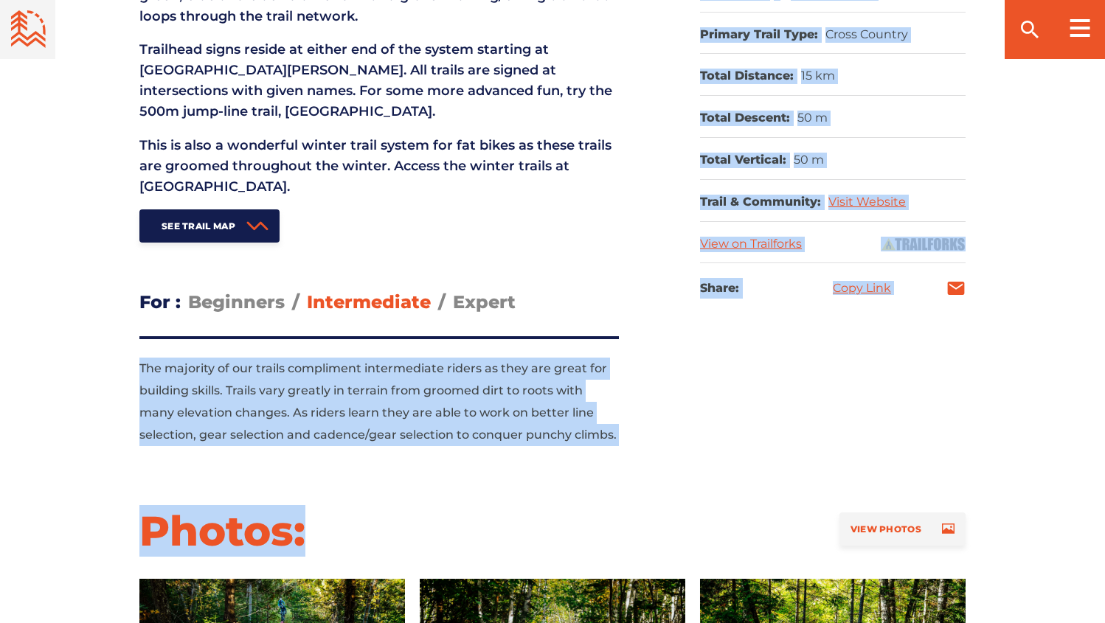
click at [558, 456] on section "What to Expect: A fun and natural trail network that sits in the City watershed…" at bounding box center [552, 291] width 1105 height 907
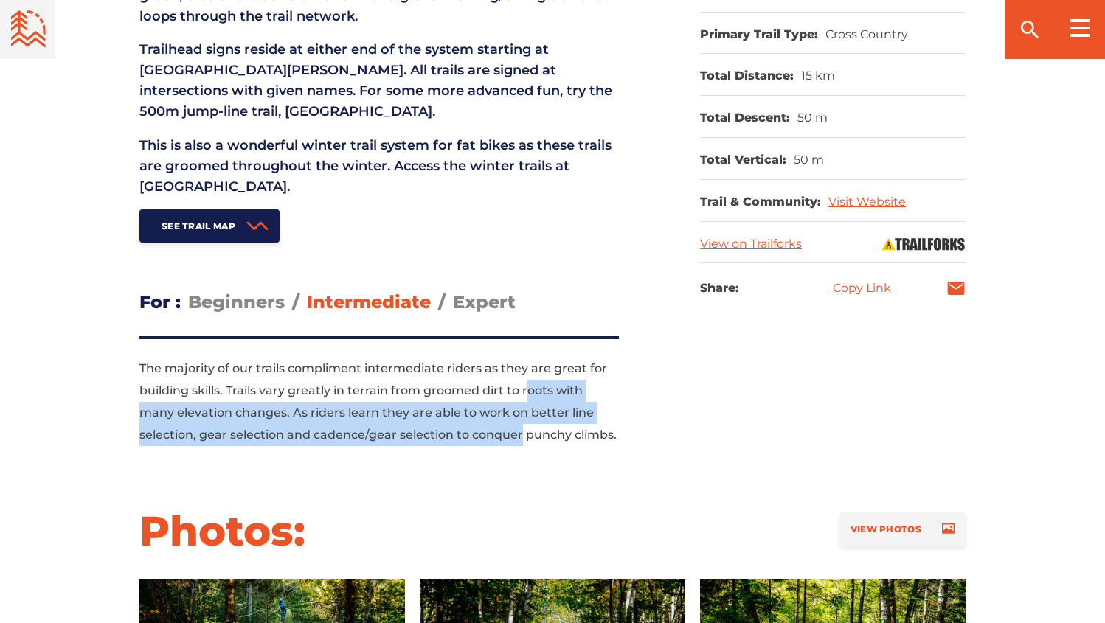
drag, startPoint x: 521, startPoint y: 434, endPoint x: 526, endPoint y: 382, distance: 51.9
click at [526, 382] on p "The majority of our trails compliment intermediate riders as they are great for…" at bounding box center [379, 402] width 480 height 89
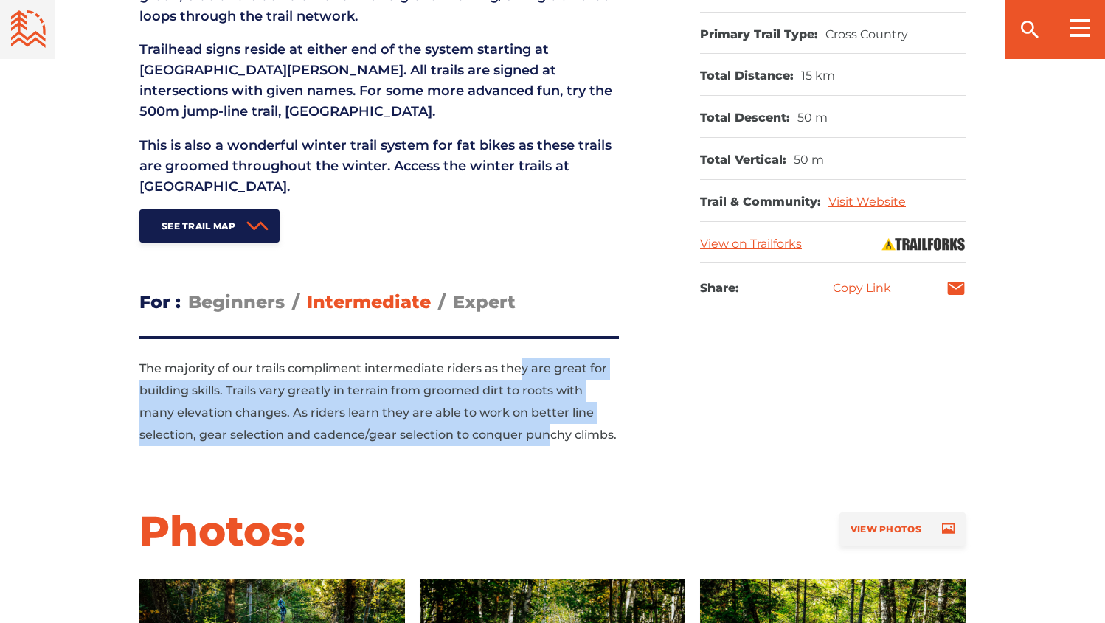
drag, startPoint x: 522, startPoint y: 368, endPoint x: 550, endPoint y: 438, distance: 75.5
click at [550, 438] on span "The majority of our trails compliment intermediate riders as they are great for…" at bounding box center [377, 402] width 477 height 80
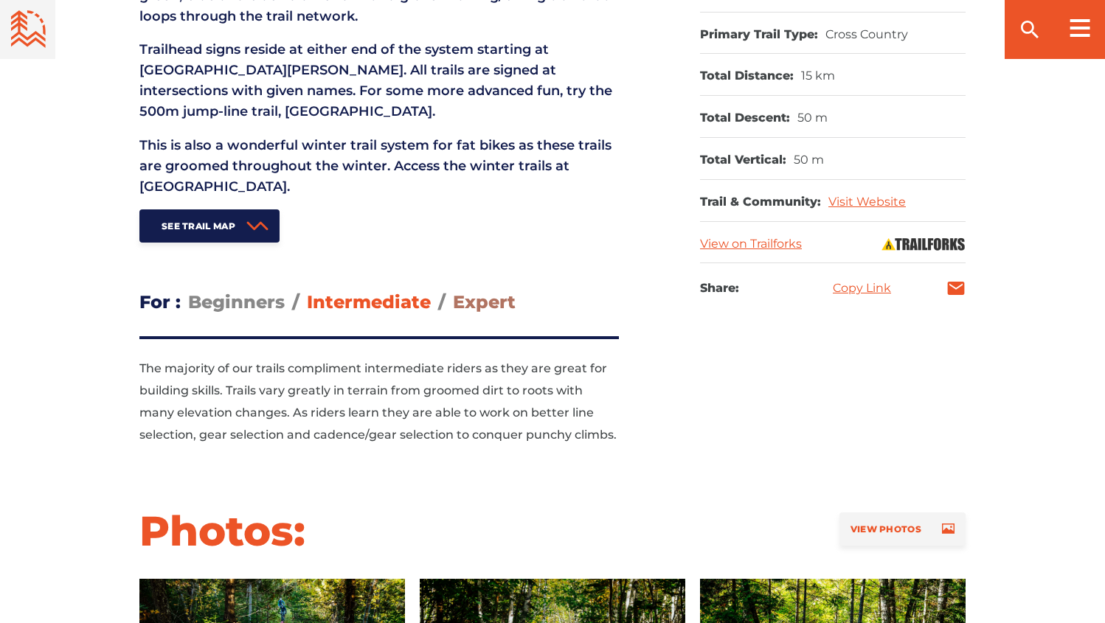
click at [477, 300] on span "Expert" at bounding box center [484, 301] width 63 height 21
click at [453, 291] on input "Expert" at bounding box center [453, 291] width 0 height 0
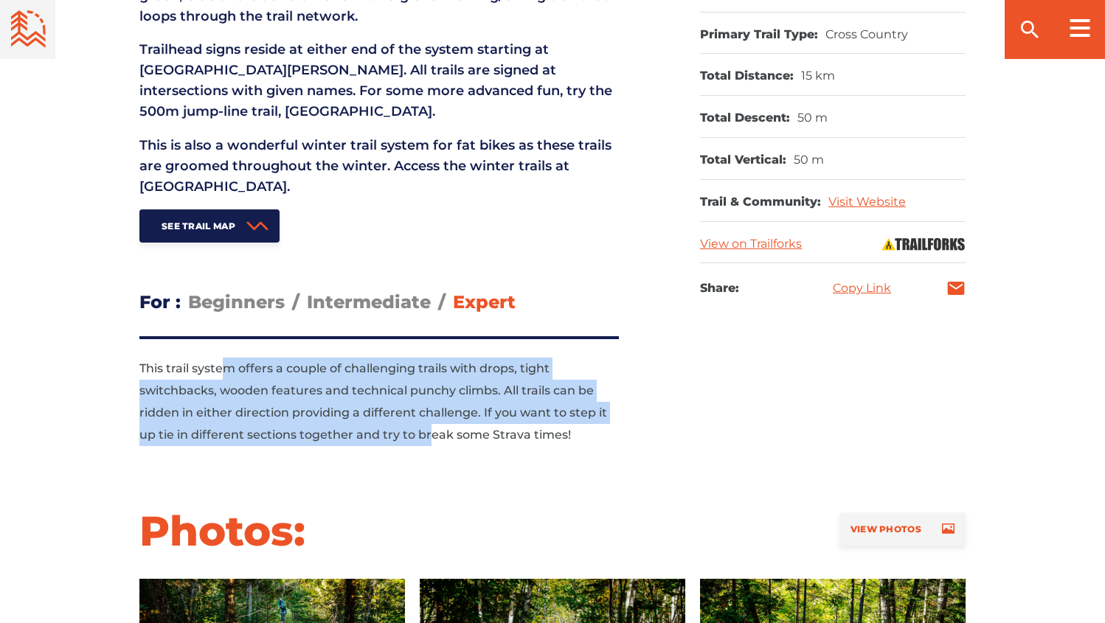
drag, startPoint x: 240, startPoint y: 357, endPoint x: 432, endPoint y: 430, distance: 205.3
click at [432, 430] on p "This trail system offers a couple of challenging trails with drops, tight switc…" at bounding box center [379, 402] width 480 height 89
click at [432, 431] on span "This trail system offers a couple of challenging trails with drops, tight switc…" at bounding box center [373, 402] width 468 height 80
drag, startPoint x: 441, startPoint y: 373, endPoint x: 438, endPoint y: 442, distance: 69.4
click at [438, 442] on p "This trail system offers a couple of challenging trails with drops, tight switc…" at bounding box center [379, 402] width 480 height 89
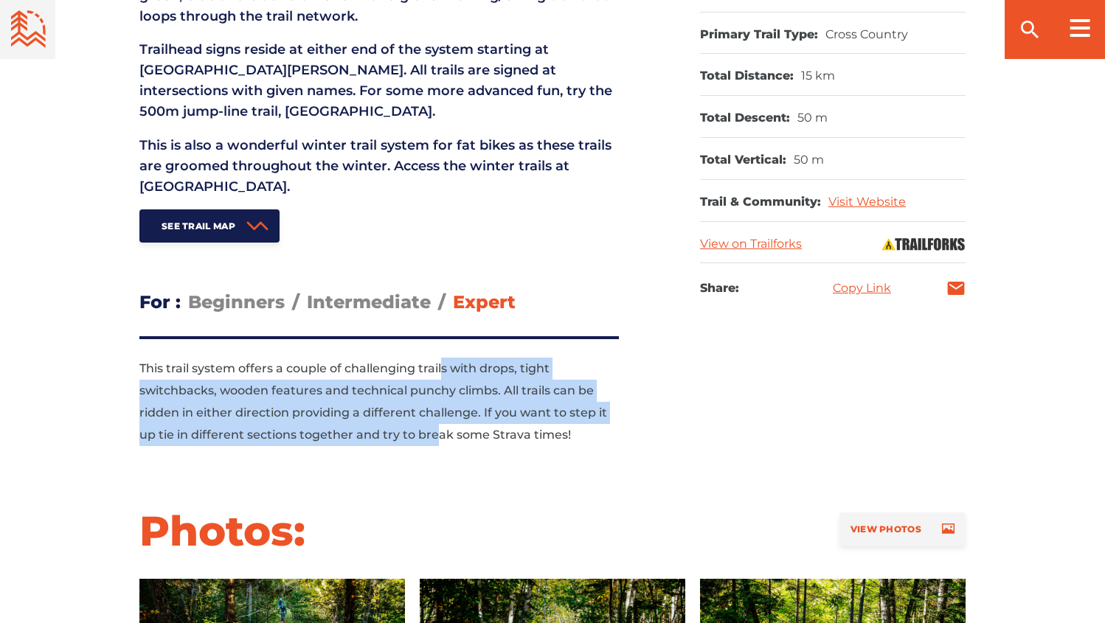
click at [438, 438] on span "This trail system offers a couple of challenging trails with drops, tight switc…" at bounding box center [373, 402] width 468 height 80
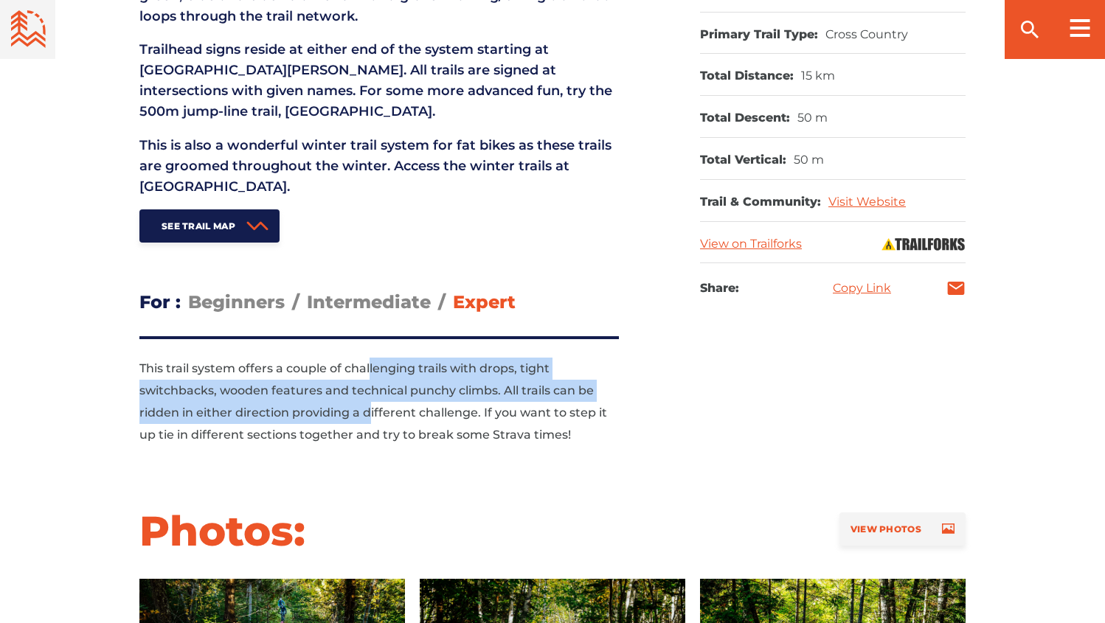
drag, startPoint x: 369, startPoint y: 412, endPoint x: 370, endPoint y: 357, distance: 54.6
click at [370, 358] on p "This trail system offers a couple of challenging trails with drops, tight switc…" at bounding box center [379, 402] width 480 height 89
click at [431, 390] on span "This trail system offers a couple of challenging trails with drops, tight switc…" at bounding box center [373, 402] width 468 height 80
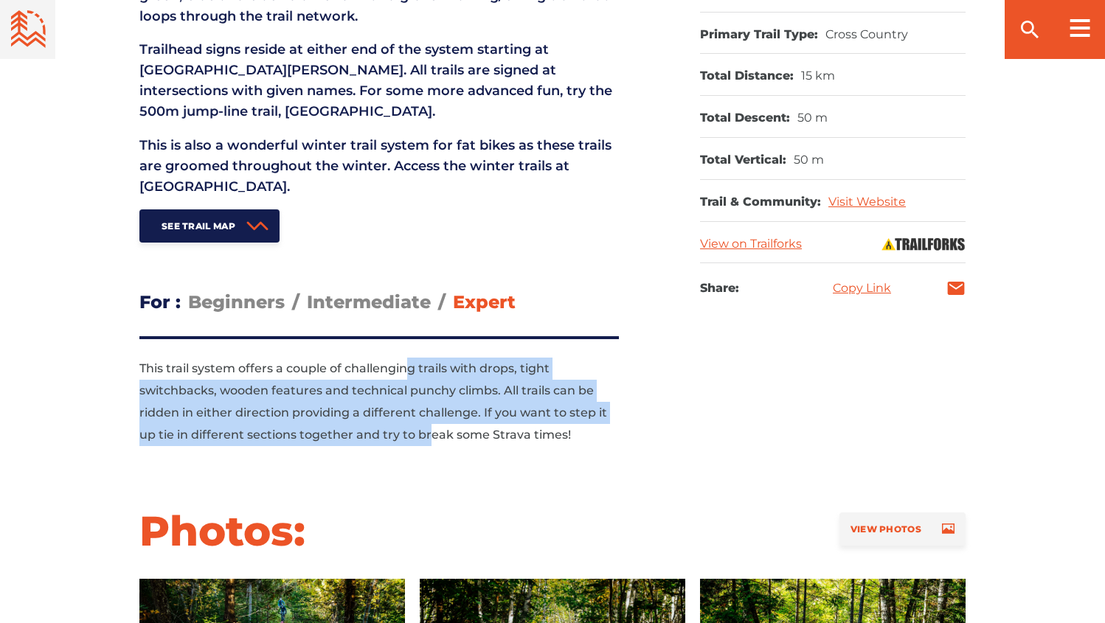
drag, startPoint x: 407, startPoint y: 359, endPoint x: 429, endPoint y: 432, distance: 76.3
click at [429, 432] on p "This trail system offers a couple of challenging trails with drops, tight switc…" at bounding box center [379, 402] width 480 height 89
click at [429, 432] on span "This trail system offers a couple of challenging trails with drops, tight switc…" at bounding box center [373, 402] width 468 height 80
drag, startPoint x: 466, startPoint y: 431, endPoint x: 460, endPoint y: 359, distance: 72.5
click at [460, 359] on p "This trail system offers a couple of challenging trails with drops, tight switc…" at bounding box center [379, 402] width 480 height 89
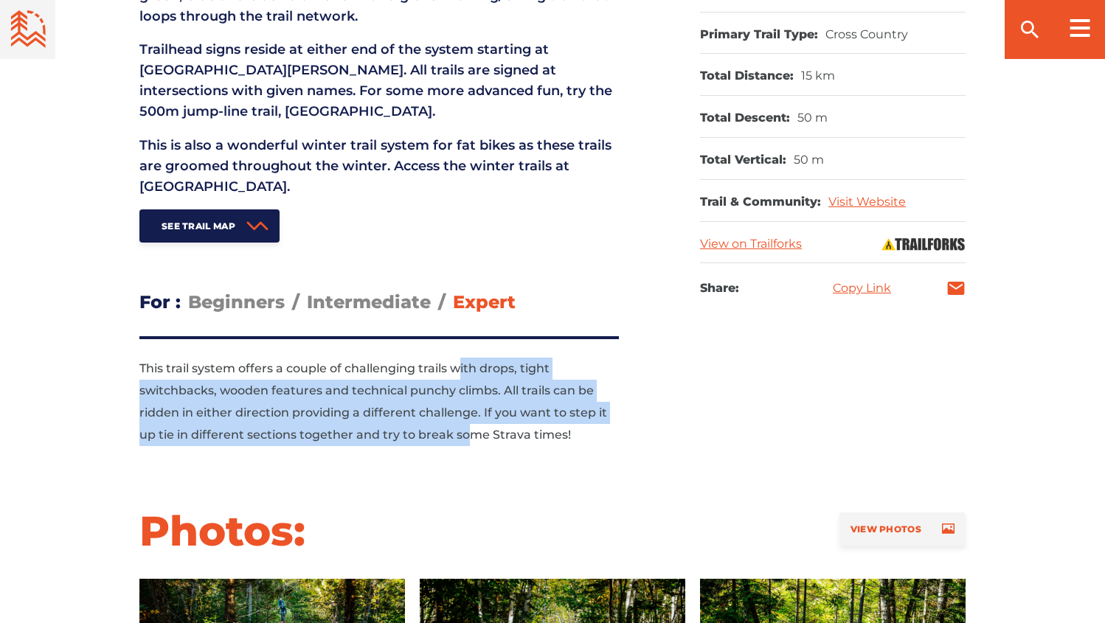
click at [461, 362] on span "This trail system offers a couple of challenging trails with drops, tight switc…" at bounding box center [373, 402] width 468 height 80
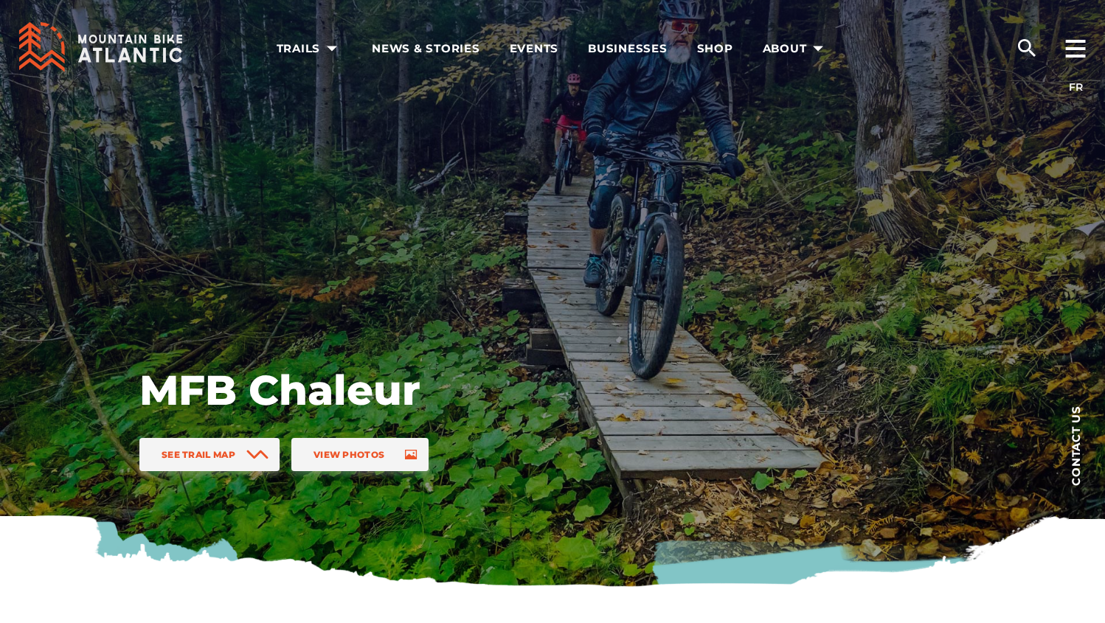
scroll to position [0, 0]
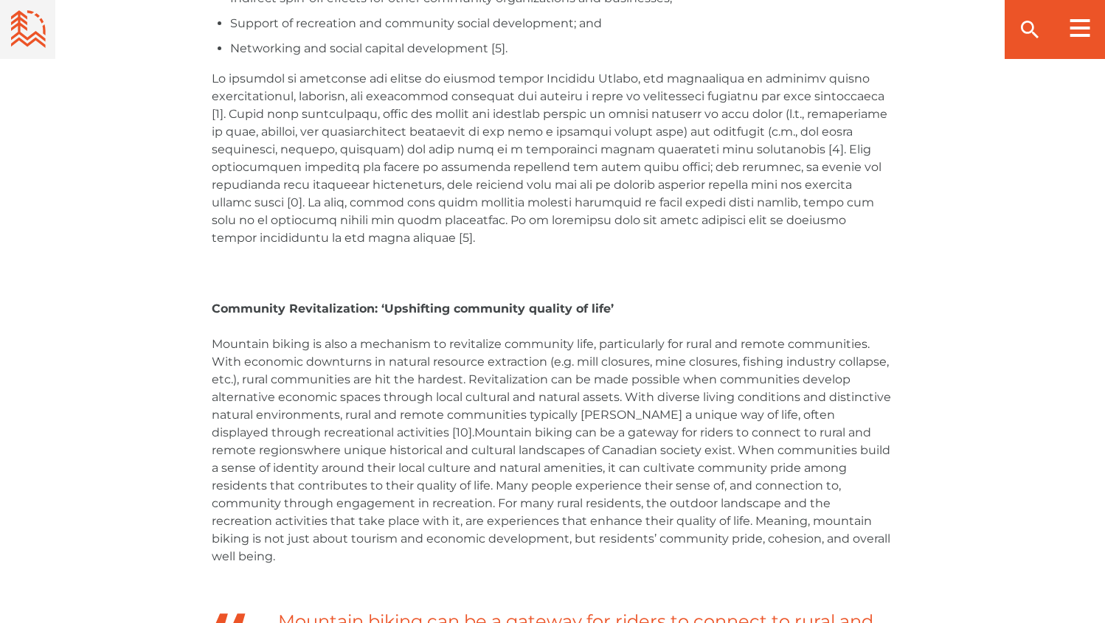
scroll to position [1918, 0]
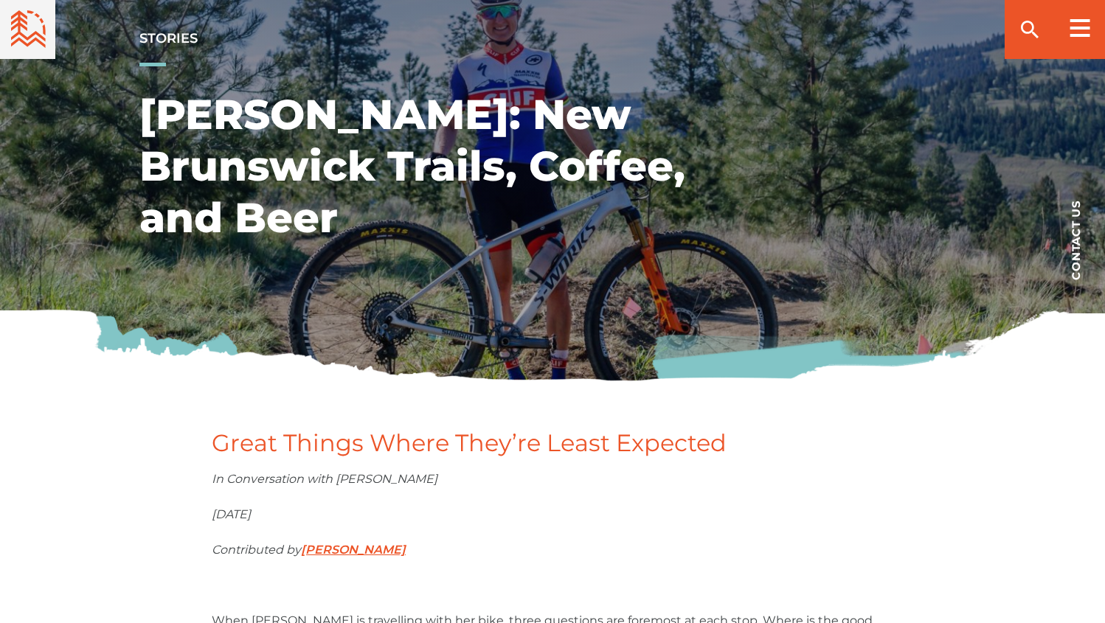
scroll to position [516, 0]
